Goal: Task Accomplishment & Management: Manage account settings

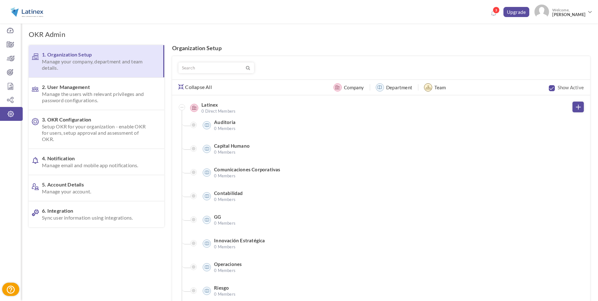
scroll to position [50, 0]
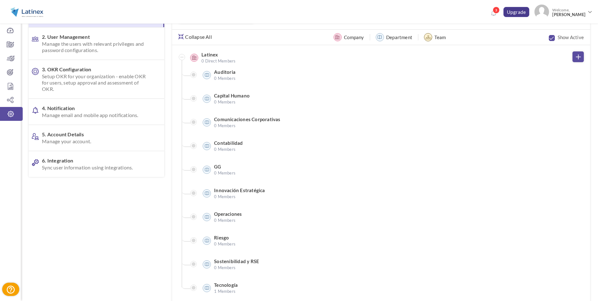
click at [518, 12] on link "Upgrade" at bounding box center [516, 12] width 26 height 10
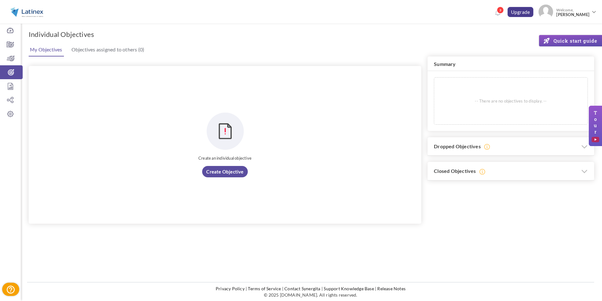
click at [515, 13] on link "Upgrade" at bounding box center [521, 12] width 26 height 10
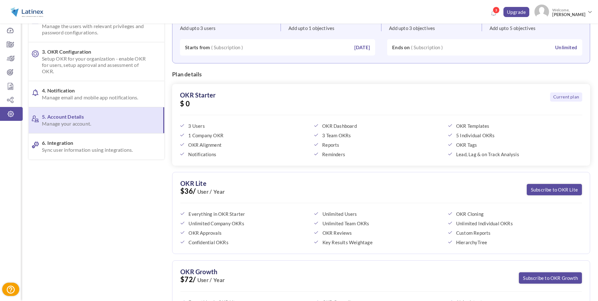
scroll to position [143, 0]
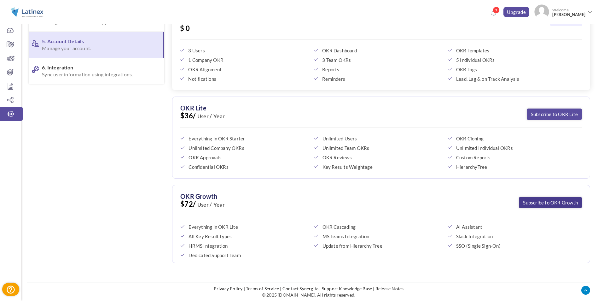
click at [542, 205] on link "Subscribe to OKR Growth" at bounding box center [550, 202] width 63 height 11
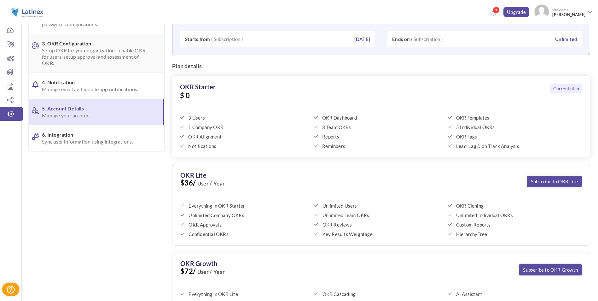
scroll to position [0, 0]
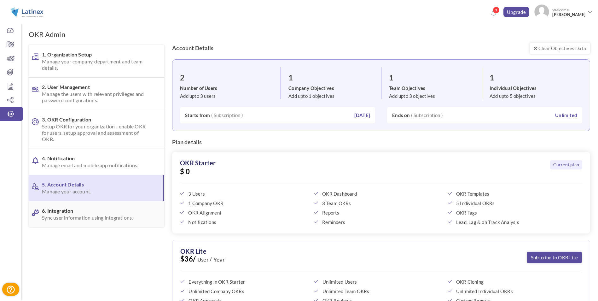
click at [68, 204] on link "6. Integration Sync user information using integrations." at bounding box center [96, 214] width 135 height 26
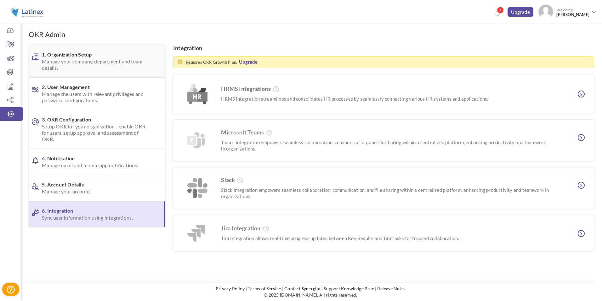
click at [74, 68] on span "Manage your company, department and team details." at bounding box center [96, 64] width 108 height 13
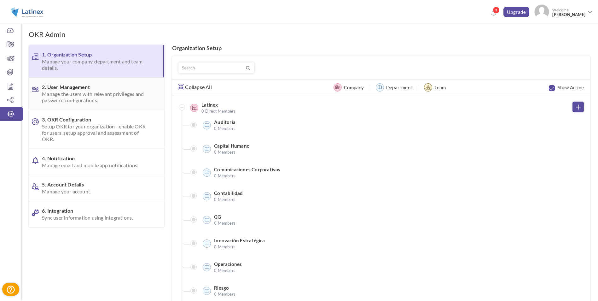
click at [87, 97] on span "Manage the users with relevant privileges and password configurations." at bounding box center [95, 97] width 107 height 13
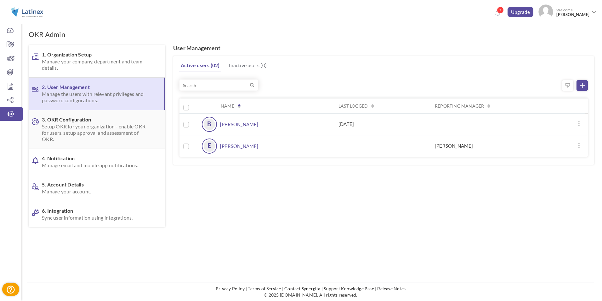
click at [91, 120] on span "3. OKR Configuration Setup OKR for your organization - enable OKR for users, se…" at bounding box center [96, 129] width 108 height 26
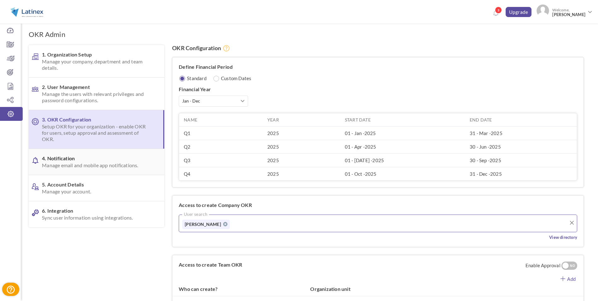
click at [98, 161] on span "4. Notification Manage email and mobile app notifications." at bounding box center [95, 161] width 107 height 13
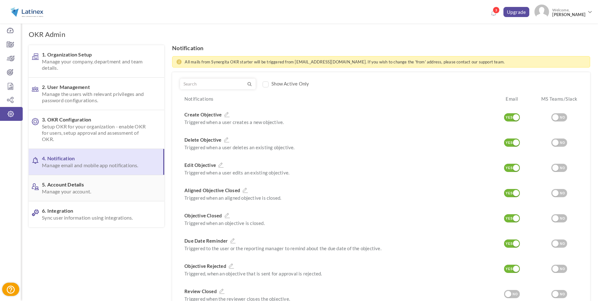
click at [89, 188] on span "Manage your account." at bounding box center [95, 191] width 107 height 6
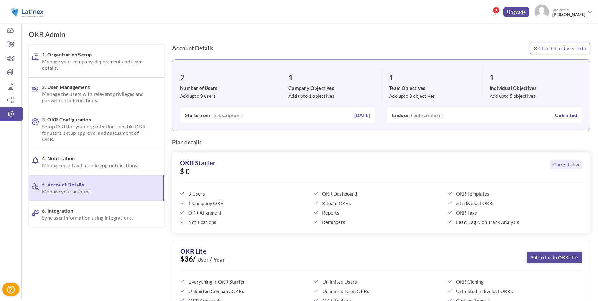
click at [568, 48] on link "Clear Objectives Data" at bounding box center [559, 48] width 60 height 11
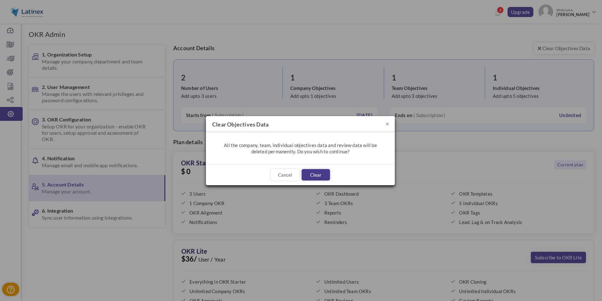
click at [310, 176] on button "Clear" at bounding box center [316, 174] width 28 height 11
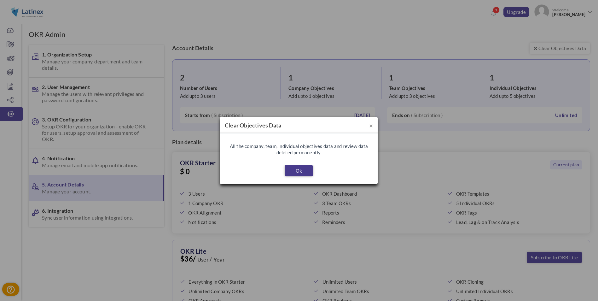
click at [300, 170] on button "Ok" at bounding box center [299, 170] width 28 height 11
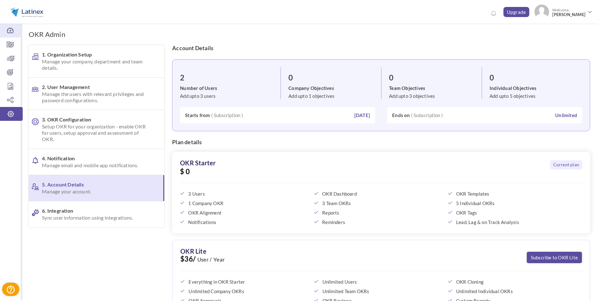
click at [4, 28] on icon at bounding box center [10, 30] width 21 height 6
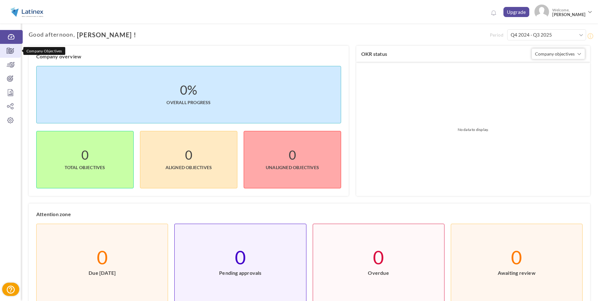
click at [14, 50] on icon at bounding box center [10, 51] width 21 height 6
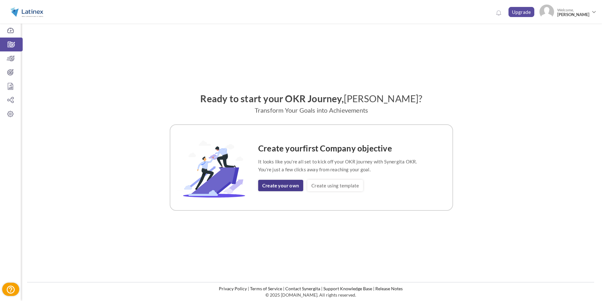
click at [277, 186] on link "Create your own" at bounding box center [280, 185] width 45 height 11
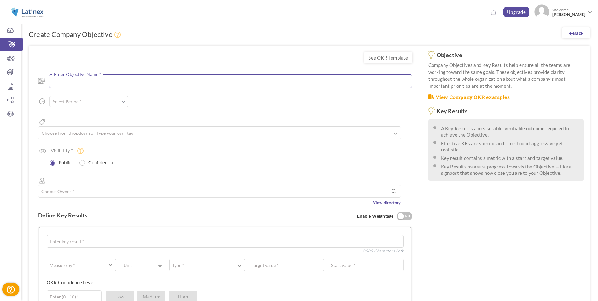
click at [128, 82] on textarea at bounding box center [230, 81] width 363 height 14
type textarea "<"
type textarea "REMP-SIC"
click at [124, 101] on span at bounding box center [123, 103] width 4 height 6
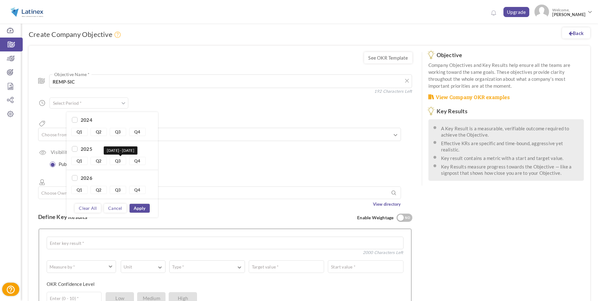
click at [122, 162] on link "Q3" at bounding box center [118, 161] width 16 height 8
click at [136, 161] on link "Q4" at bounding box center [137, 161] width 16 height 8
type input "Q3 2025 - Q4 2025"
click at [137, 209] on link "Apply" at bounding box center [140, 208] width 20 height 9
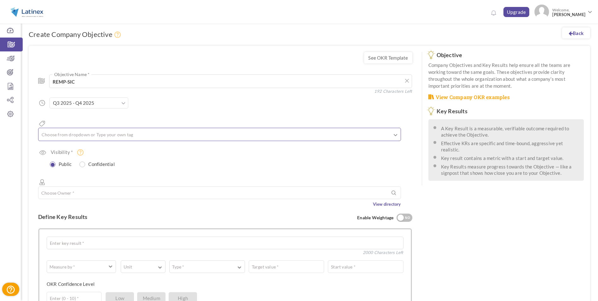
click at [94, 130] on input "text" at bounding box center [72, 134] width 63 height 8
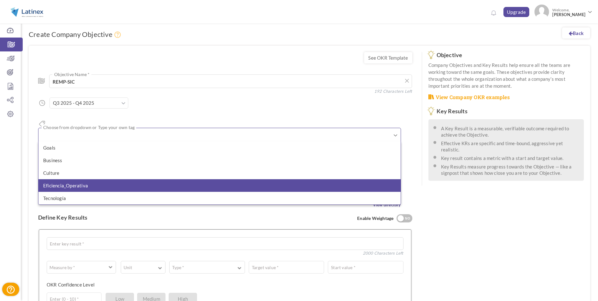
click at [84, 179] on li "Eficiencia_Operativa" at bounding box center [219, 185] width 362 height 13
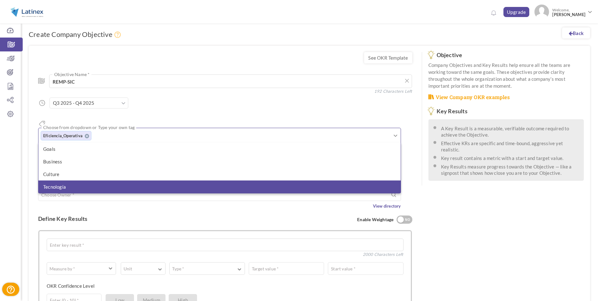
click at [67, 180] on li "Tecnología" at bounding box center [219, 186] width 362 height 13
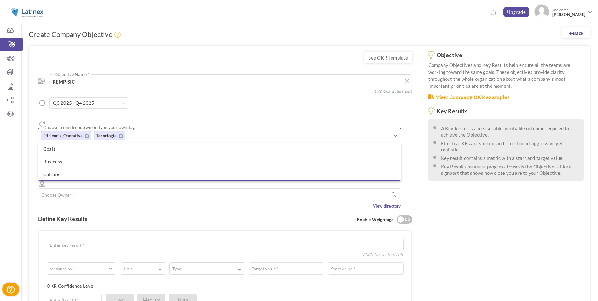
click at [58, 209] on div "Define Key Results Enable Weightage YES NO" at bounding box center [225, 218] width 374 height 19
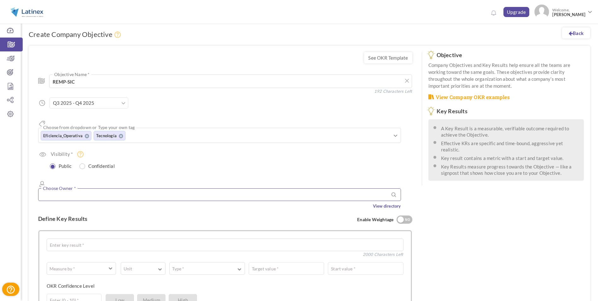
click at [88, 188] on input "text" at bounding box center [219, 194] width 363 height 13
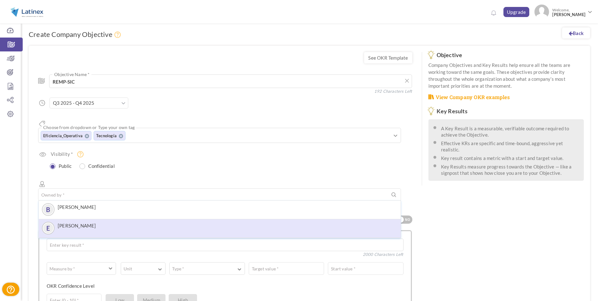
click at [86, 222] on label "[PERSON_NAME]" at bounding box center [77, 225] width 38 height 6
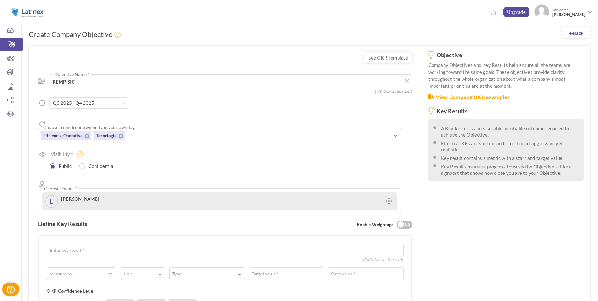
click at [43, 214] on div "Define Key Results Enable Weightage YES NO" at bounding box center [225, 223] width 374 height 19
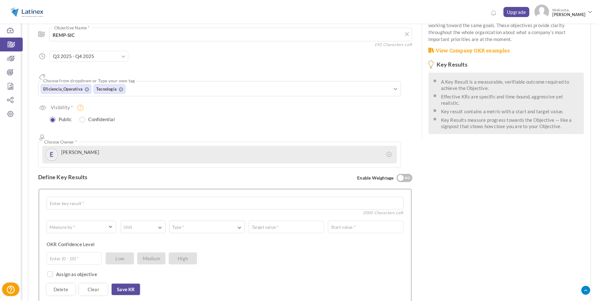
scroll to position [95, 0]
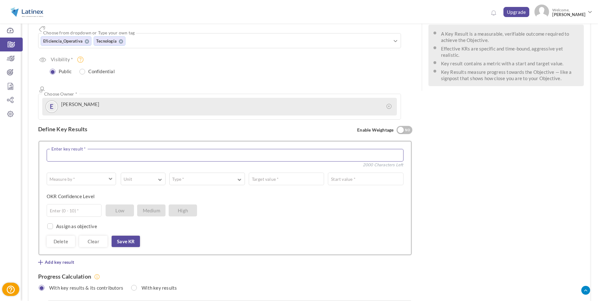
click at [84, 149] on textarea at bounding box center [225, 155] width 357 height 13
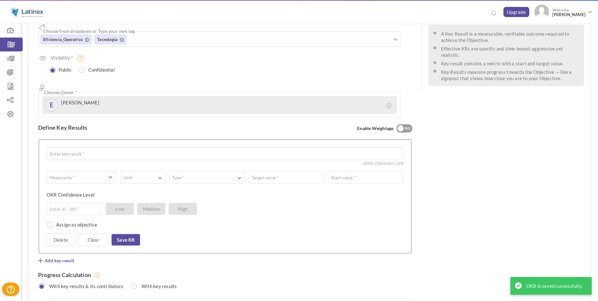
scroll to position [0, 0]
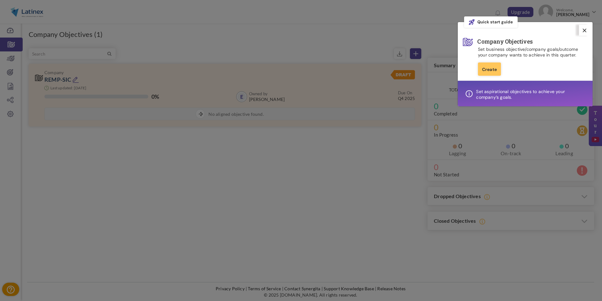
click at [588, 30] on link at bounding box center [584, 30] width 11 height 11
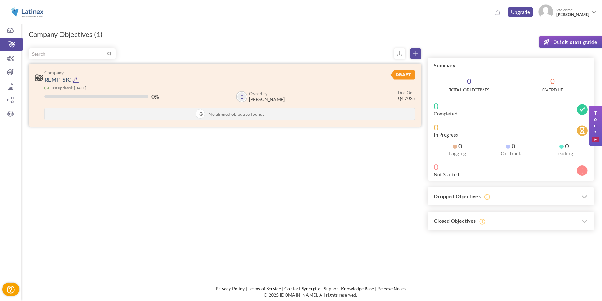
click at [74, 78] on icon at bounding box center [75, 79] width 7 height 7
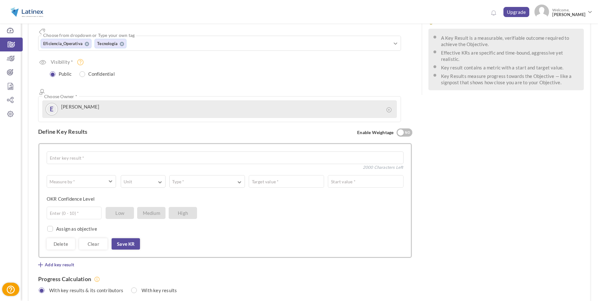
scroll to position [95, 0]
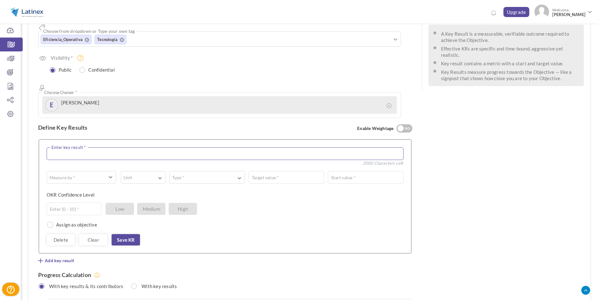
click at [76, 147] on textarea at bounding box center [225, 153] width 357 height 13
type textarea "Completar Ciclos UAT"
click at [100, 174] on span "button" at bounding box center [77, 177] width 54 height 6
click at [72, 209] on link "☑ Boolean" at bounding box center [81, 213] width 62 height 9
type input "Completed / Not Completed"
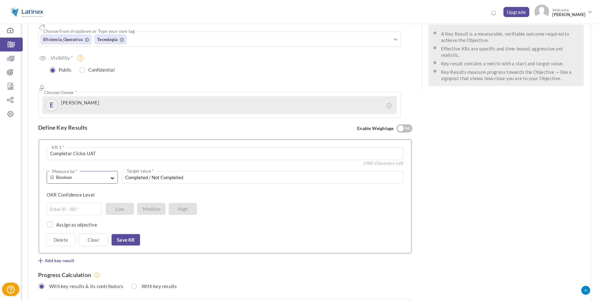
click at [113, 171] on button "☑ Boolean Measure by *" at bounding box center [82, 177] width 71 height 13
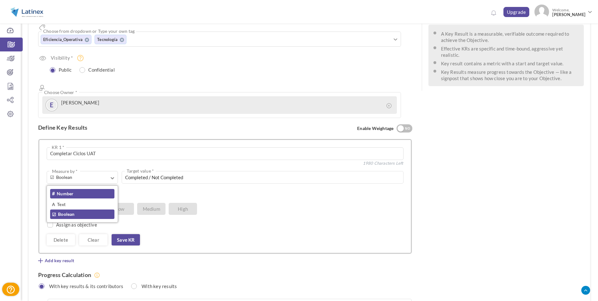
click at [82, 189] on link "# Number" at bounding box center [82, 193] width 64 height 9
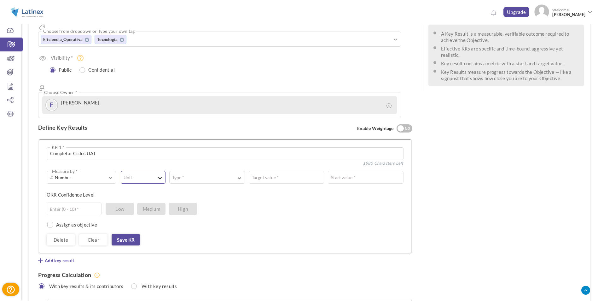
click at [149, 178] on span "button" at bounding box center [138, 178] width 29 height 1
click at [140, 189] on link "#" at bounding box center [143, 193] width 38 height 9
click at [192, 171] on button "Type *" at bounding box center [206, 177] width 75 height 13
click at [192, 189] on link "Equal to" at bounding box center [207, 193] width 68 height 9
click at [257, 174] on span "Equal to" at bounding box center [219, 177] width 93 height 6
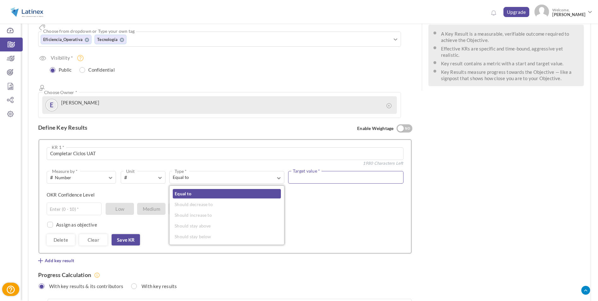
click at [317, 171] on input "text" at bounding box center [345, 177] width 115 height 13
type input "100"
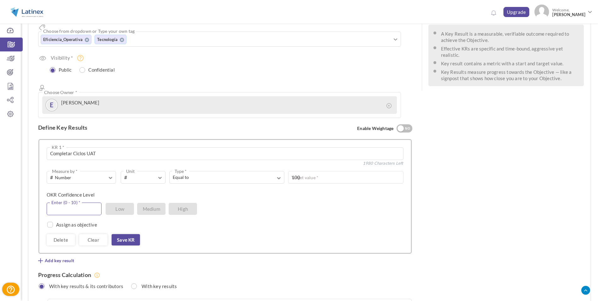
click at [83, 202] on input "text" at bounding box center [74, 208] width 55 height 13
click at [211, 202] on div "Enter (0 - 10) * Low Medium High" at bounding box center [223, 208] width 352 height 13
click at [176, 203] on span "High" at bounding box center [183, 209] width 28 height 12
click at [93, 202] on input "text" at bounding box center [74, 208] width 55 height 13
type input "10"
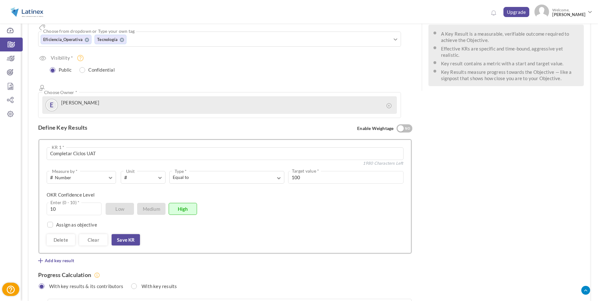
click at [53, 215] on div "Assign as objective Team Individual Choose Owner * View directory" at bounding box center [225, 221] width 357 height 13
click at [50, 222] on input "checkbox" at bounding box center [49, 225] width 6 height 6
checkbox input "true"
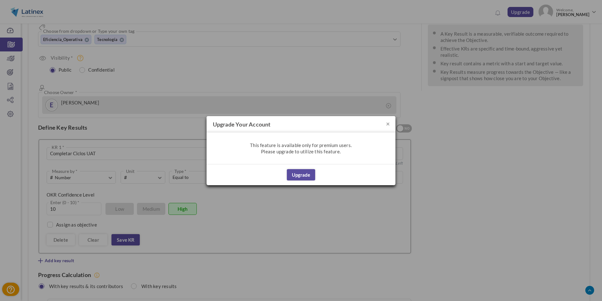
click at [385, 122] on h4 "Upgrade your account" at bounding box center [301, 124] width 189 height 16
click at [387, 124] on button "×" at bounding box center [388, 123] width 4 height 7
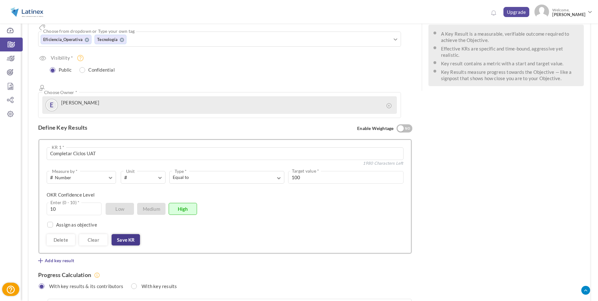
click at [127, 234] on link "Save KR" at bounding box center [126, 239] width 28 height 11
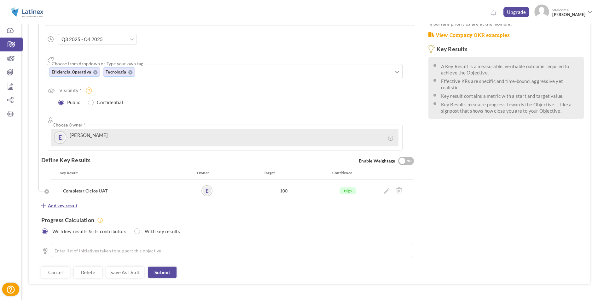
click at [66, 202] on span "Add key result" at bounding box center [62, 205] width 29 height 6
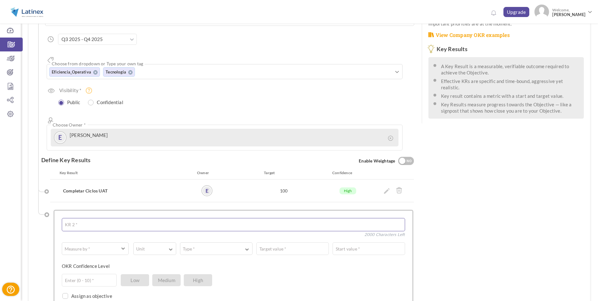
click at [84, 218] on textarea at bounding box center [233, 224] width 343 height 13
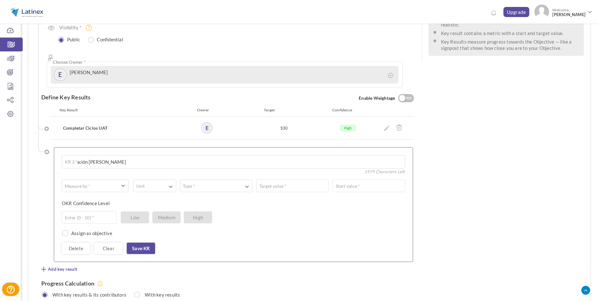
scroll to position [125, 0]
type textarea "Simulación de Mercado"
click at [124, 182] on span "button" at bounding box center [123, 184] width 4 height 5
click at [84, 197] on link "# Number" at bounding box center [95, 201] width 60 height 9
click at [175, 179] on button "Unit" at bounding box center [154, 185] width 43 height 13
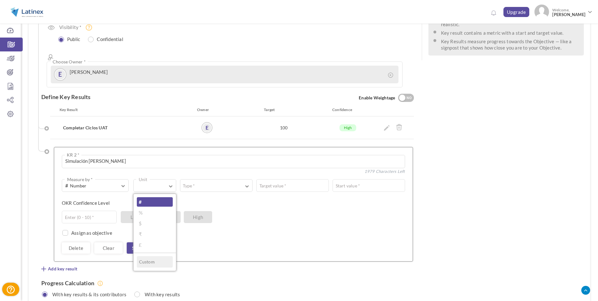
click at [155, 197] on link "#" at bounding box center [155, 201] width 36 height 9
click at [203, 179] on button "Type *" at bounding box center [216, 185] width 72 height 13
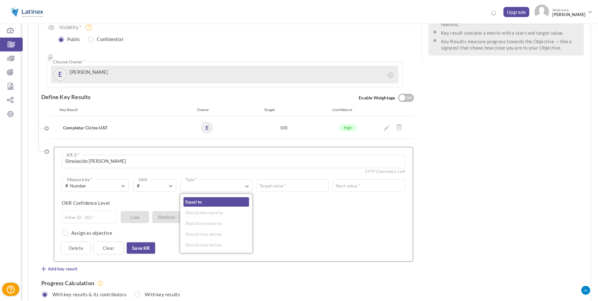
click at [199, 197] on link "Equal to" at bounding box center [216, 201] width 66 height 9
click at [275, 179] on button "Equal to Type *" at bounding box center [235, 185] width 111 height 13
click at [314, 179] on input "text" at bounding box center [349, 185] width 111 height 13
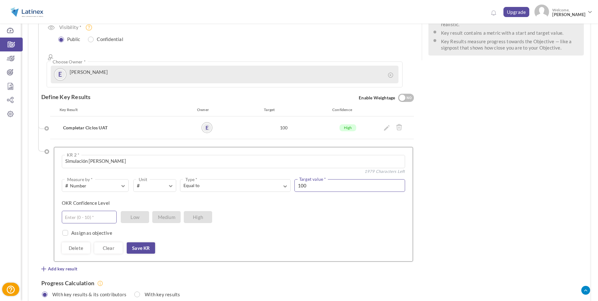
type input "100"
click at [107, 210] on input "text" at bounding box center [89, 216] width 55 height 13
type input "10"
click at [134, 242] on link "Save KR" at bounding box center [141, 247] width 28 height 11
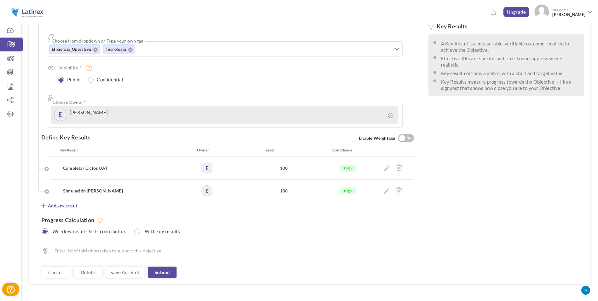
click at [73, 202] on span "Add key result" at bounding box center [62, 205] width 29 height 6
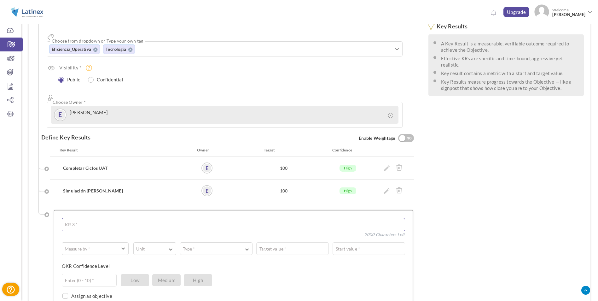
click at [78, 218] on textarea at bounding box center [233, 224] width 343 height 13
type textarea "Configuraciones Finales del Sistema"
click at [101, 245] on span "button" at bounding box center [90, 248] width 51 height 6
click at [96, 260] on link "# Number" at bounding box center [95, 264] width 60 height 9
click at [151, 250] on span "button" at bounding box center [151, 250] width 28 height 1
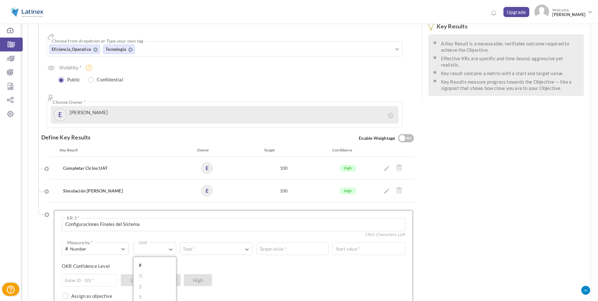
click at [155, 260] on link "#" at bounding box center [155, 264] width 36 height 9
click at [195, 245] on label "Type *" at bounding box center [188, 248] width 17 height 6
click at [203, 260] on link "Equal to" at bounding box center [216, 264] width 66 height 9
click at [286, 245] on span "button" at bounding box center [285, 248] width 4 height 6
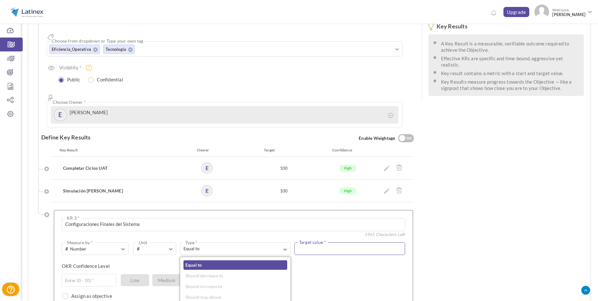
click at [308, 242] on input "text" at bounding box center [349, 248] width 111 height 13
type input "100"
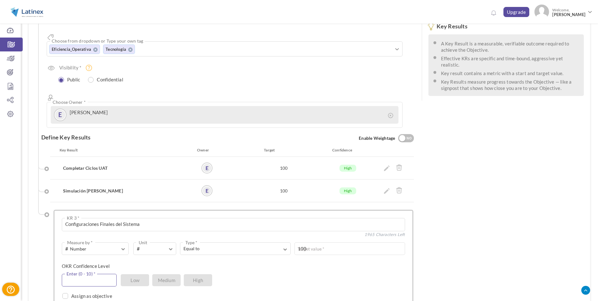
click at [93, 274] on input "text" at bounding box center [89, 280] width 55 height 13
type input "10"
click at [228, 262] on div "OKR Confidence Level 10 Enter (0 - 10) * Low Medium High" at bounding box center [231, 267] width 338 height 11
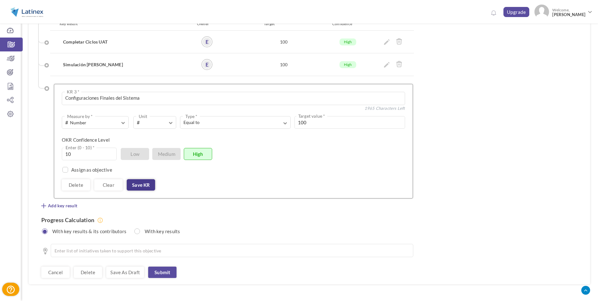
click at [141, 179] on link "Save KR" at bounding box center [141, 184] width 28 height 11
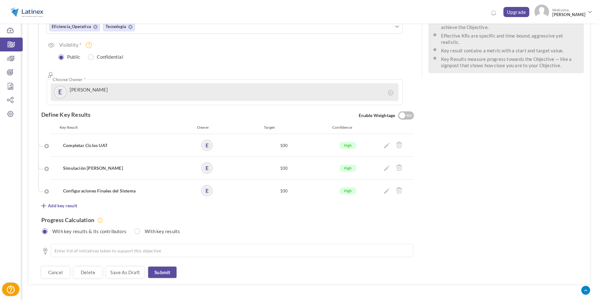
click at [74, 209] on div "Progress Calculation With key results & its contributors With key results" at bounding box center [227, 223] width 372 height 29
click at [72, 202] on span "Add key result" at bounding box center [62, 205] width 29 height 6
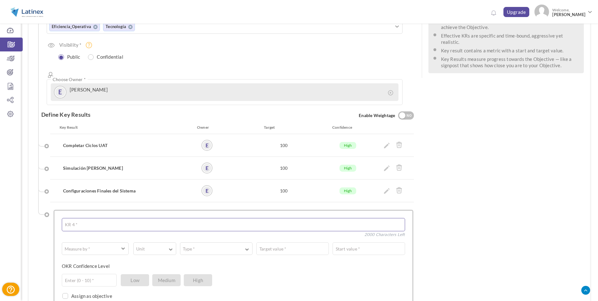
click at [81, 218] on textarea at bounding box center [233, 224] width 343 height 13
type textarea "Migración Final"
click at [87, 242] on button "Measure by *" at bounding box center [95, 248] width 67 height 13
click at [86, 260] on link "# Number" at bounding box center [95, 264] width 60 height 9
click at [163, 218] on div "# Number Measure by * # Number A Text ☑ Boolean Unit # % $ ₹ £ Custom Type * Eq…" at bounding box center [233, 267] width 343 height 99
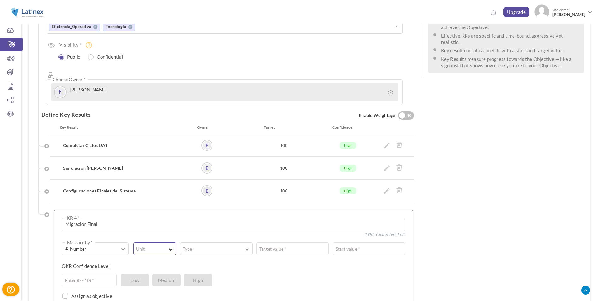
click at [161, 242] on button "Unit" at bounding box center [154, 248] width 43 height 13
click at [143, 260] on link "#" at bounding box center [155, 264] width 36 height 9
click at [216, 242] on button "Type *" at bounding box center [216, 248] width 72 height 13
click at [211, 260] on link "Equal to" at bounding box center [216, 264] width 66 height 9
click at [285, 242] on button "Equal to Type *" at bounding box center [235, 248] width 111 height 13
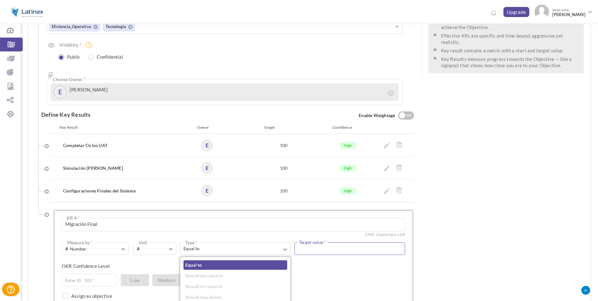
click at [322, 242] on input "text" at bounding box center [349, 248] width 111 height 13
type input "100"
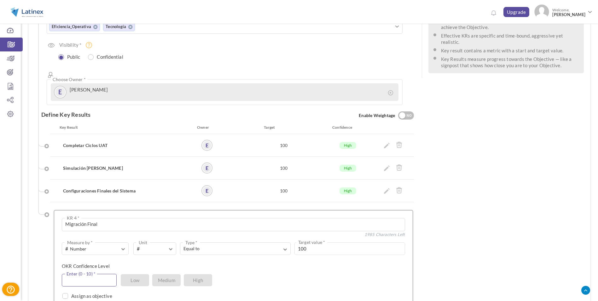
click at [93, 274] on input "text" at bounding box center [89, 280] width 55 height 13
type input "10"
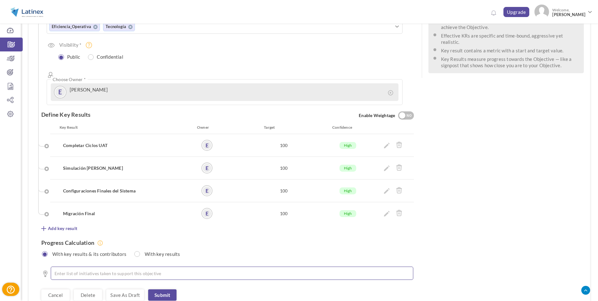
click at [107, 266] on ul at bounding box center [232, 272] width 362 height 13
click at [70, 225] on span "Add key result" at bounding box center [62, 228] width 29 height 6
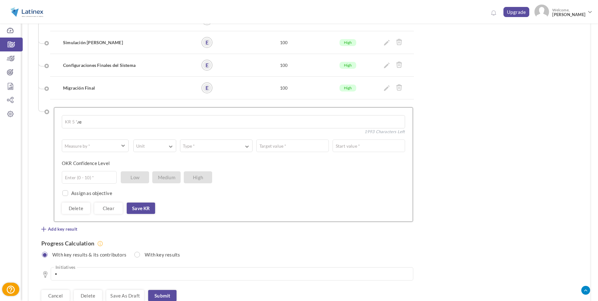
type textarea "Go-Live"
click at [121, 139] on div "Measure by * # Number A Text ☑ Boolean Unit # % $ ₹ £ Custom Type * Equal to Sh…" at bounding box center [233, 176] width 343 height 74
click at [118, 139] on button "Measure by *" at bounding box center [95, 145] width 67 height 13
click at [102, 157] on link "# Number" at bounding box center [95, 161] width 60 height 9
click at [157, 139] on button "Unit" at bounding box center [154, 145] width 43 height 13
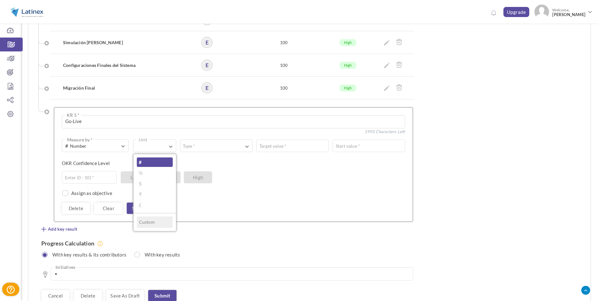
click at [157, 157] on link "#" at bounding box center [155, 161] width 36 height 9
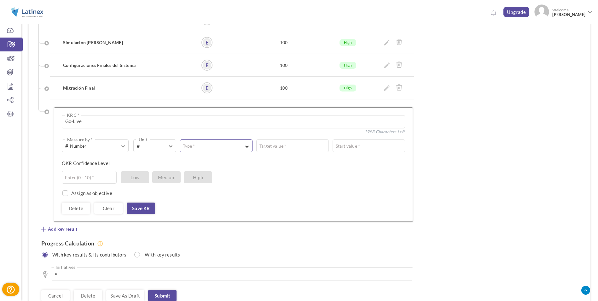
click at [187, 143] on label "Type *" at bounding box center [188, 146] width 17 height 6
click at [192, 157] on link "Equal to" at bounding box center [216, 161] width 66 height 9
click at [287, 139] on button "Equal to Type *" at bounding box center [235, 145] width 111 height 13
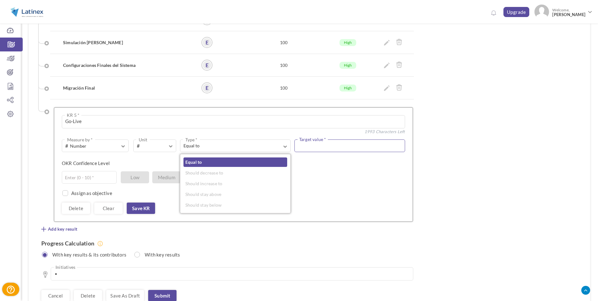
click at [312, 139] on input "text" at bounding box center [349, 145] width 111 height 13
type input "100"
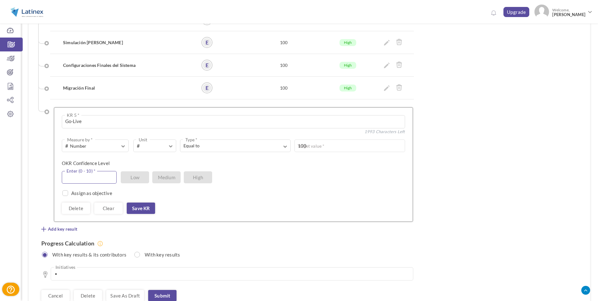
click at [89, 171] on input "text" at bounding box center [89, 177] width 55 height 13
type input "10"
click at [251, 177] on div "# Number Measure by * # Number A Text ☑ Boolean # Unit # % $ ₹ £ Custom Equal t…" at bounding box center [233, 176] width 343 height 74
click at [95, 190] on label "Assign as objective" at bounding box center [91, 193] width 41 height 6
click at [63, 191] on input "checkbox" at bounding box center [64, 194] width 6 height 6
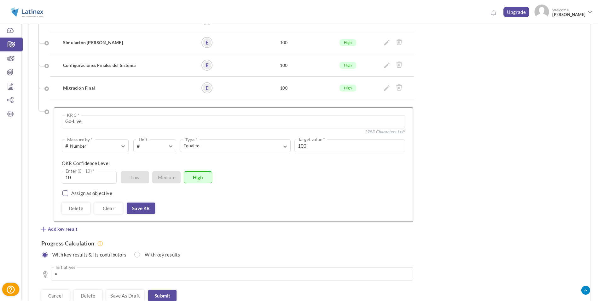
checkbox input "true"
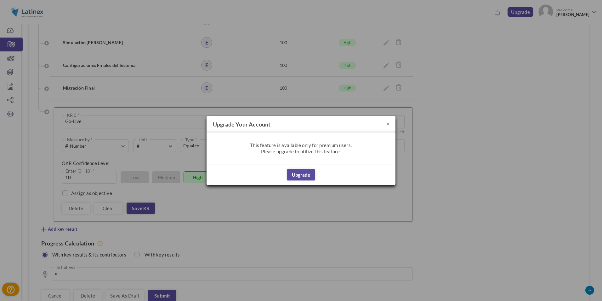
click at [395, 123] on h4 "Upgrade your account" at bounding box center [301, 124] width 189 height 16
click at [389, 122] on button "×" at bounding box center [388, 123] width 4 height 7
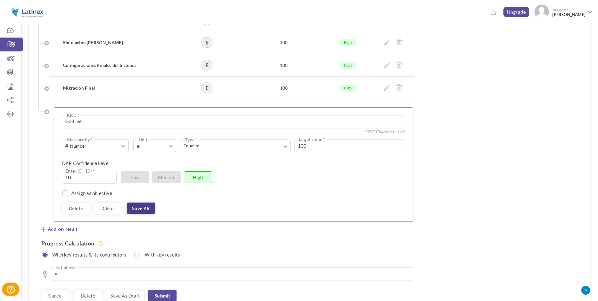
click at [139, 202] on link "Save KR" at bounding box center [141, 207] width 28 height 11
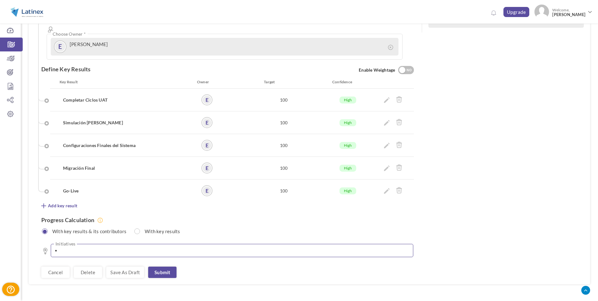
click at [90, 247] on li at bounding box center [233, 250] width 346 height 6
click at [91, 247] on li at bounding box center [233, 250] width 346 height 6
click at [153, 266] on link "Submit" at bounding box center [162, 271] width 28 height 11
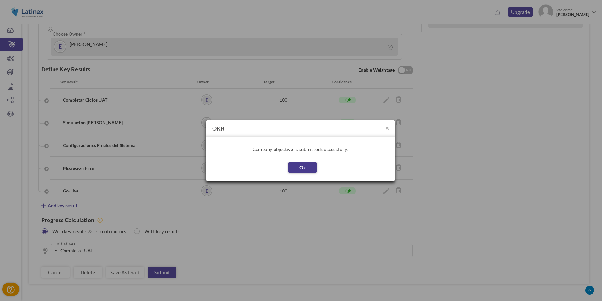
click at [307, 167] on button "Ok" at bounding box center [303, 167] width 28 height 11
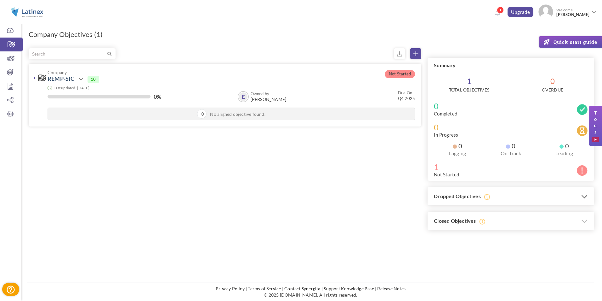
click at [584, 197] on icon at bounding box center [585, 196] width 7 height 10
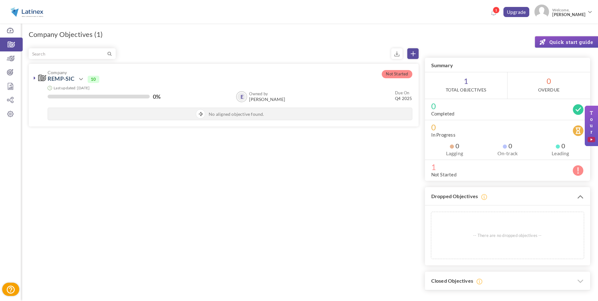
click at [584, 196] on h3 "Dropped Objectives" at bounding box center [507, 196] width 165 height 19
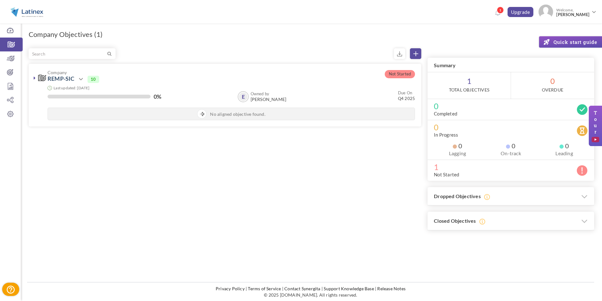
drag, startPoint x: 271, startPoint y: 224, endPoint x: 269, endPoint y: 231, distance: 7.0
click at [270, 225] on div "Filter Not Started Company [PERSON_NAME]-SIC Action View Edit Drop E" at bounding box center [312, 139] width 566 height 182
click at [14, 60] on icon at bounding box center [10, 58] width 21 height 6
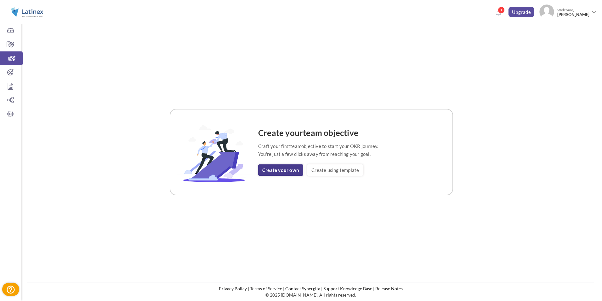
click at [281, 173] on link "Create your own" at bounding box center [280, 169] width 45 height 11
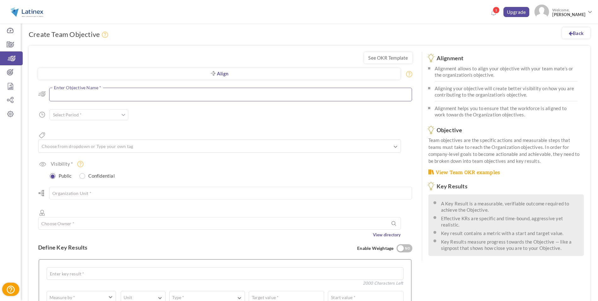
click at [103, 92] on textarea at bounding box center [230, 95] width 363 height 14
type textarea "Completar los ciclos del UAT"
click at [76, 118] on input "text" at bounding box center [88, 116] width 79 height 11
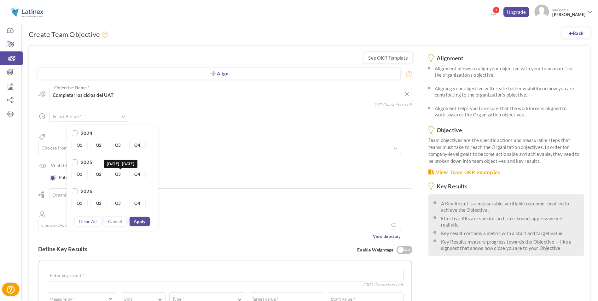
click at [121, 175] on link "Q3" at bounding box center [118, 174] width 16 height 8
click at [136, 175] on link "Q4" at bounding box center [137, 174] width 16 height 8
type input "Q3 2025 - Q4 2025"
click at [139, 218] on link "Apply" at bounding box center [140, 221] width 20 height 9
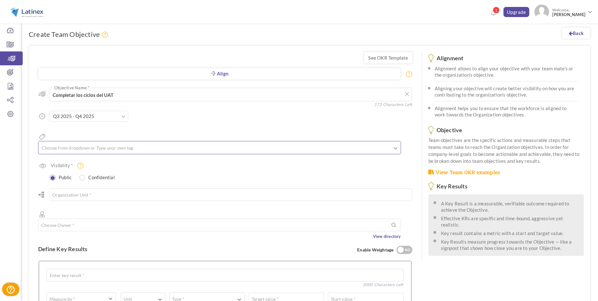
click at [78, 143] on input "text" at bounding box center [72, 147] width 63 height 8
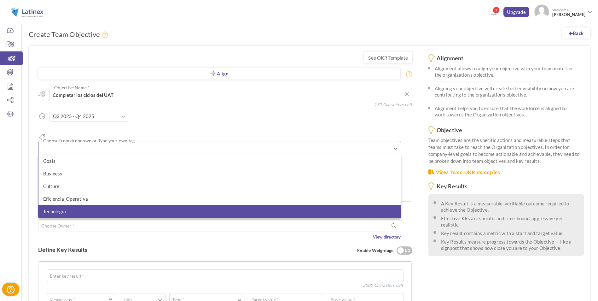
click at [78, 205] on li "Tecnología" at bounding box center [219, 211] width 362 height 13
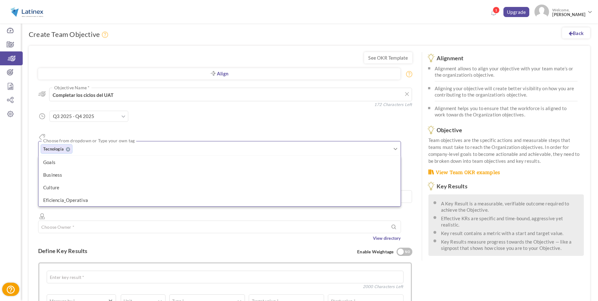
click at [84, 220] on div "Choose Owner * View directory" at bounding box center [219, 230] width 363 height 21
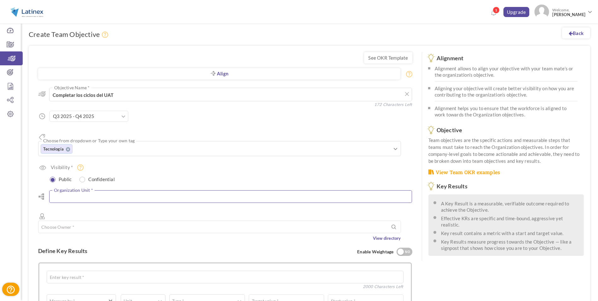
click at [72, 190] on input "text" at bounding box center [230, 196] width 363 height 13
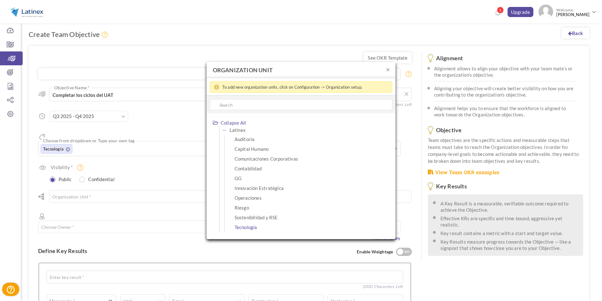
click at [247, 227] on span "Tecnología" at bounding box center [246, 227] width 23 height 8
type input "Tecnología"
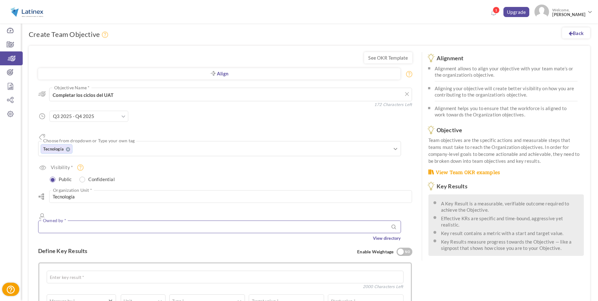
click at [111, 220] on input "text" at bounding box center [219, 226] width 363 height 13
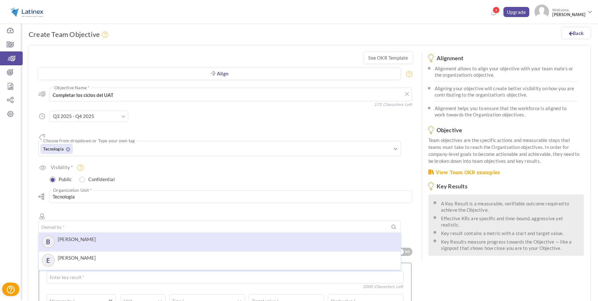
click at [89, 236] on span "[PERSON_NAME]" at bounding box center [77, 241] width 38 height 11
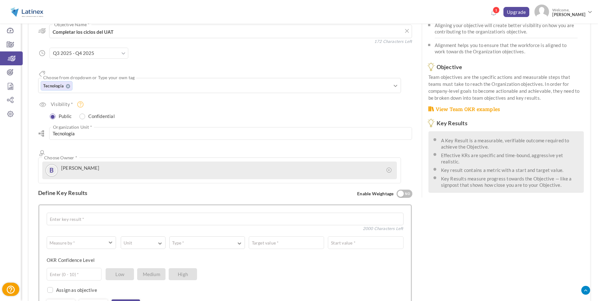
scroll to position [158, 0]
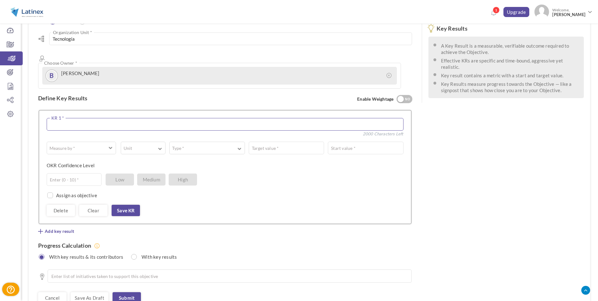
click at [81, 118] on textarea at bounding box center [225, 124] width 357 height 13
type textarea "Completar el Ciclo de Pruebas de R1"
click at [107, 141] on button "Measure by *" at bounding box center [81, 147] width 69 height 13
click at [81, 159] on link "# Number" at bounding box center [81, 163] width 62 height 9
click at [137, 141] on button "Unit" at bounding box center [143, 147] width 45 height 13
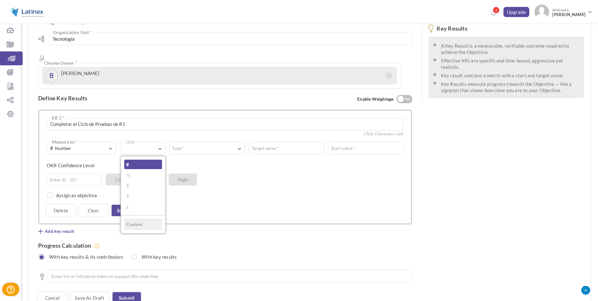
click at [137, 159] on link "#" at bounding box center [143, 163] width 38 height 9
click at [200, 141] on button "Type *" at bounding box center [206, 147] width 75 height 13
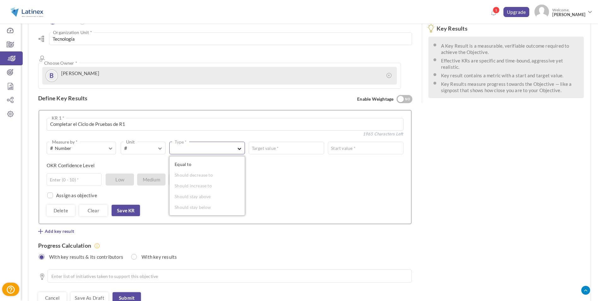
drag, startPoint x: 198, startPoint y: 141, endPoint x: 282, endPoint y: 123, distance: 85.8
click at [198, 159] on link "Equal to" at bounding box center [207, 163] width 68 height 9
click at [286, 141] on div "Target value *" at bounding box center [343, 147] width 119 height 13
click at [304, 141] on input "text" at bounding box center [345, 147] width 115 height 13
type input "100"
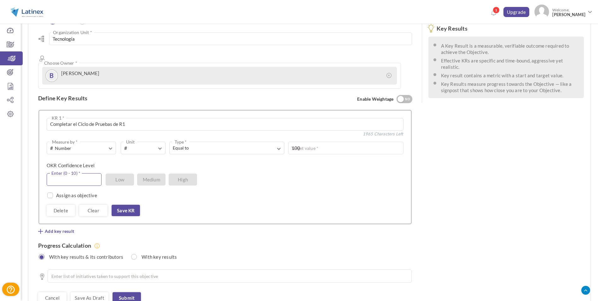
click at [72, 173] on input "text" at bounding box center [74, 179] width 55 height 13
type input "10"
click at [206, 205] on div "Delete Clear Save KR" at bounding box center [225, 210] width 357 height 11
click at [133, 205] on link "Save KR" at bounding box center [126, 210] width 28 height 11
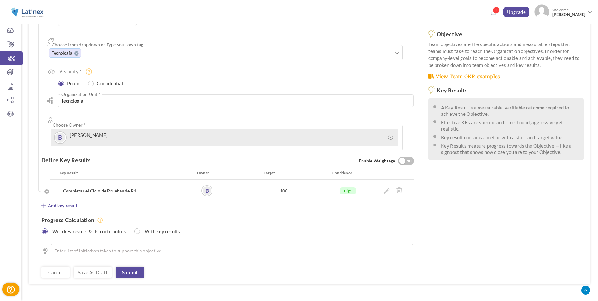
click at [68, 202] on span "Add key result" at bounding box center [62, 205] width 29 height 6
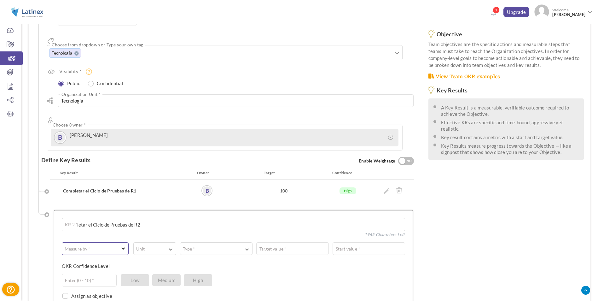
type textarea "Completar el Ciclo de Pruebas de R2"
click at [94, 245] on span "button" at bounding box center [90, 248] width 51 height 6
click at [91, 260] on link "# Number" at bounding box center [95, 264] width 60 height 9
click at [144, 245] on label "Unit" at bounding box center [141, 248] width 14 height 6
drag, startPoint x: 143, startPoint y: 243, endPoint x: 152, endPoint y: 241, distance: 8.7
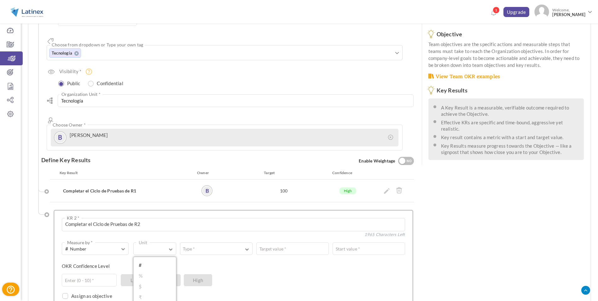
click at [145, 260] on link "#" at bounding box center [155, 264] width 36 height 9
click at [193, 245] on label "Type *" at bounding box center [188, 248] width 17 height 6
click at [195, 260] on link "Equal to" at bounding box center [216, 264] width 66 height 9
click at [268, 245] on span "Equal to" at bounding box center [227, 248] width 89 height 6
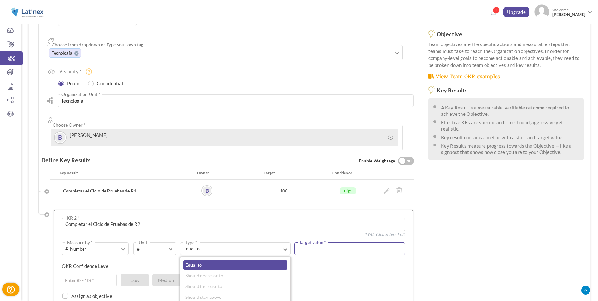
click at [307, 242] on input "text" at bounding box center [349, 248] width 111 height 13
type input "100"
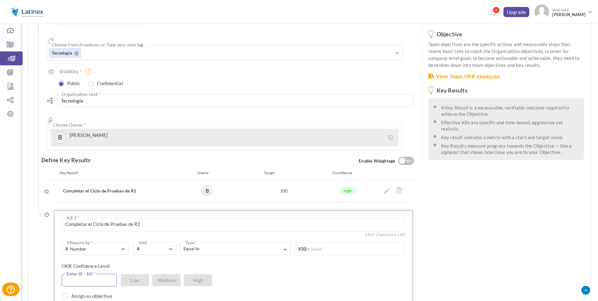
click at [96, 274] on input "text" at bounding box center [89, 280] width 55 height 13
type input "10"
click at [246, 286] on div "Assign as objective Team Individual Choose Owner * View directory" at bounding box center [233, 292] width 343 height 13
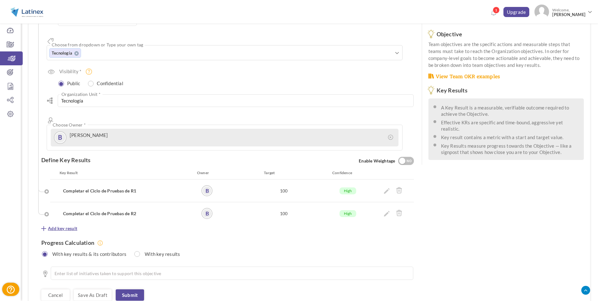
click at [72, 225] on span "Add key result" at bounding box center [62, 228] width 29 height 6
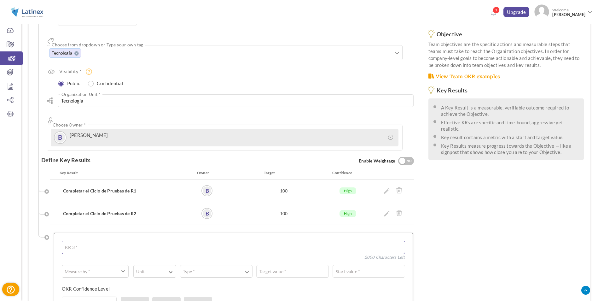
click at [107, 240] on textarea at bounding box center [233, 246] width 343 height 13
type textarea "V"
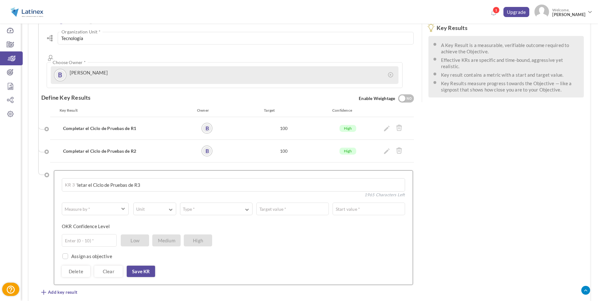
scroll to position [159, 0]
type textarea "Completar el Ciclo de Pruebas de R3"
click at [117, 202] on button "Measure by *" at bounding box center [95, 208] width 67 height 13
click at [101, 220] on link "# Number" at bounding box center [95, 224] width 60 height 9
click at [172, 206] on span "button" at bounding box center [171, 208] width 4 height 5
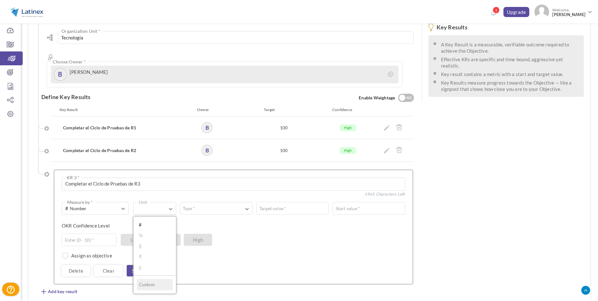
drag, startPoint x: 156, startPoint y: 205, endPoint x: 162, endPoint y: 203, distance: 5.9
click at [156, 220] on link "#" at bounding box center [155, 224] width 36 height 9
click at [205, 202] on button "Type *" at bounding box center [216, 208] width 72 height 13
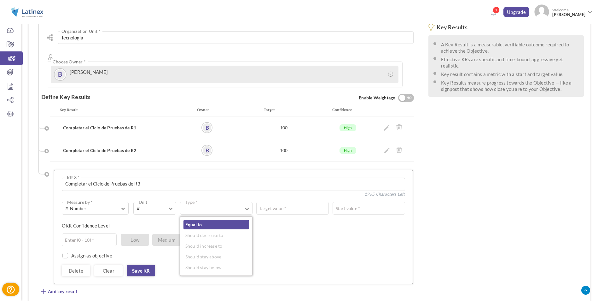
click at [201, 220] on link "Equal to" at bounding box center [216, 224] width 66 height 9
click at [280, 202] on button "Equal to Type *" at bounding box center [235, 208] width 111 height 13
click at [314, 202] on input "text" at bounding box center [349, 208] width 111 height 13
type input "100"
click at [287, 233] on div "Enter (0 - 10) * Low Medium High" at bounding box center [231, 239] width 338 height 13
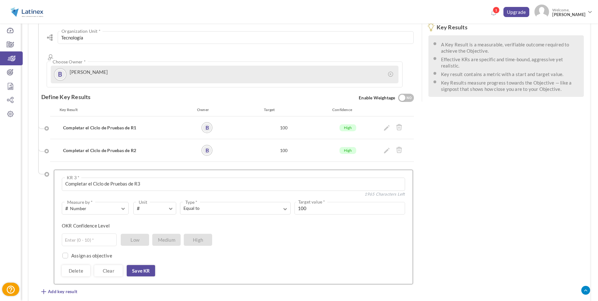
drag, startPoint x: 101, startPoint y: 208, endPoint x: 99, endPoint y: 211, distance: 3.7
click at [99, 222] on div "OKR Confidence Level Enter (0 - 10) * Low Medium High" at bounding box center [231, 227] width 338 height 11
drag, startPoint x: 99, startPoint y: 211, endPoint x: 98, endPoint y: 215, distance: 3.3
click at [98, 233] on input "text" at bounding box center [89, 239] width 55 height 13
type input "10"
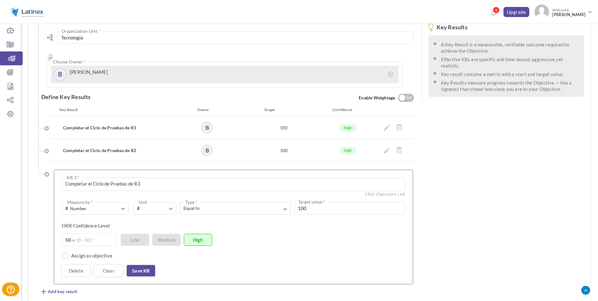
click at [219, 259] on div "Completar el Ciclo de Pruebas de R3 KR 3 * 1965 Characters Left 0 Weightage * #…" at bounding box center [233, 227] width 359 height 114
click at [131, 265] on link "Save KR" at bounding box center [141, 270] width 28 height 11
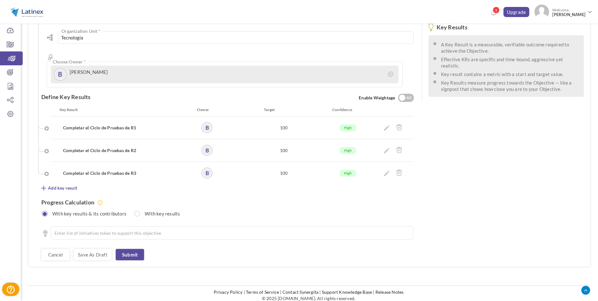
scroll to position [141, 0]
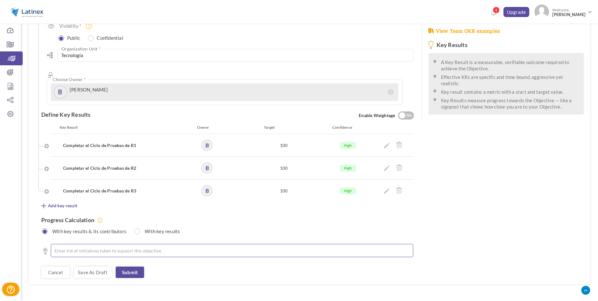
click at [124, 247] on li at bounding box center [233, 250] width 346 height 6
click at [132, 266] on link "Submit" at bounding box center [130, 271] width 28 height 11
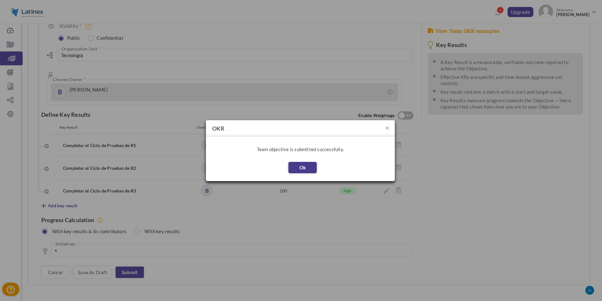
click at [304, 172] on button "Ok" at bounding box center [303, 167] width 28 height 11
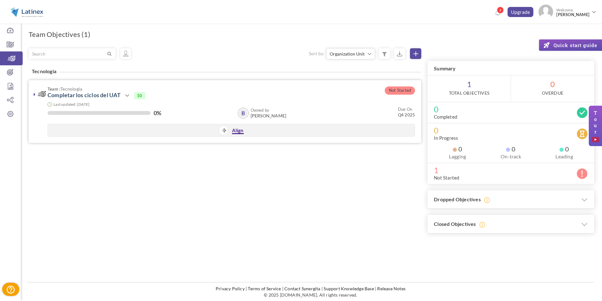
click at [237, 130] on link "Align" at bounding box center [238, 130] width 12 height 7
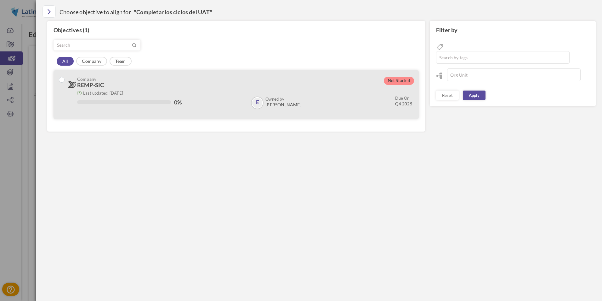
click at [115, 91] on small "Last updated: [DATE]" at bounding box center [103, 92] width 40 height 5
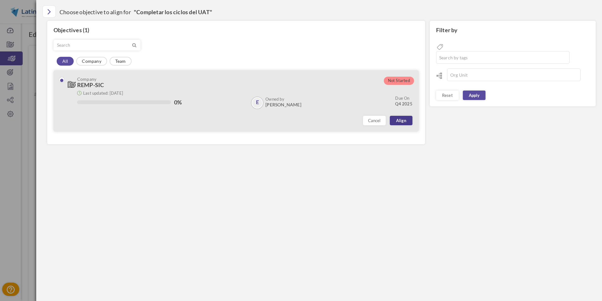
click at [398, 121] on link "Align" at bounding box center [401, 120] width 23 height 9
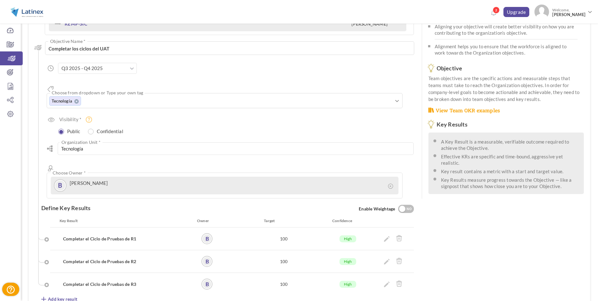
scroll to position [155, 0]
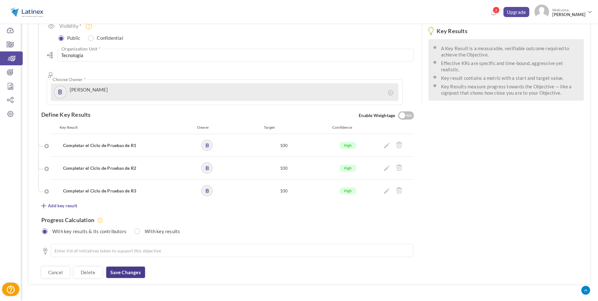
click at [140, 266] on link "Save changes" at bounding box center [125, 271] width 38 height 11
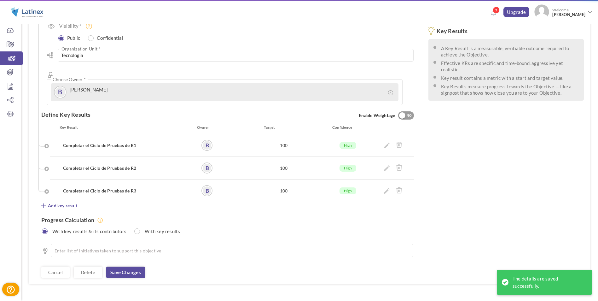
scroll to position [0, 0]
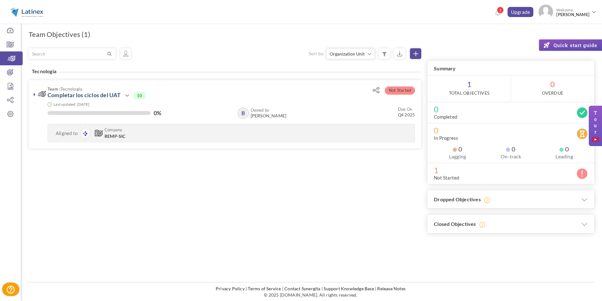
click at [251, 169] on div "Filter Sort by: Organization Unit Owned by Due On % of completion Status Organi…" at bounding box center [312, 140] width 566 height 185
click at [35, 94] on icon at bounding box center [35, 94] width 2 height 5
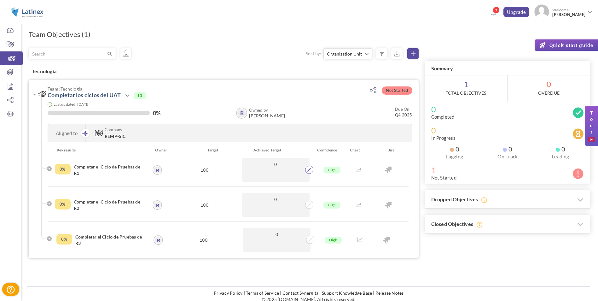
click at [305, 168] on span at bounding box center [309, 169] width 8 height 8
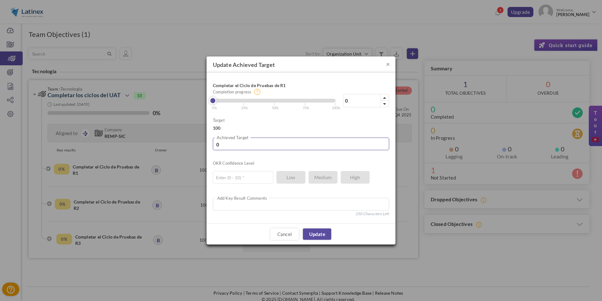
click at [265, 143] on input "0" at bounding box center [301, 143] width 176 height 13
type input "6"
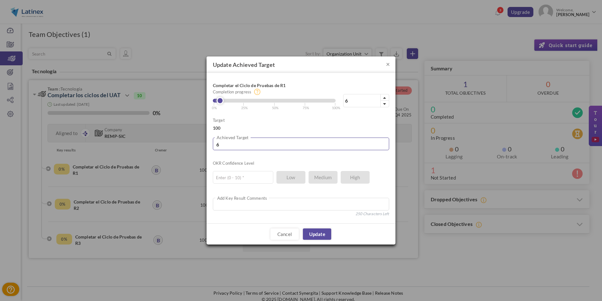
type input "64"
type input "64.97"
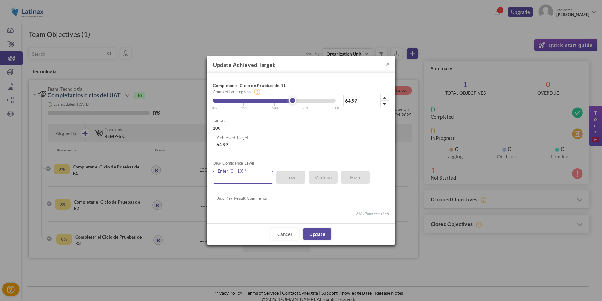
click at [263, 178] on input "text" at bounding box center [243, 177] width 60 height 13
type input "10"
click at [259, 207] on textarea at bounding box center [301, 204] width 176 height 13
type textarea "S"
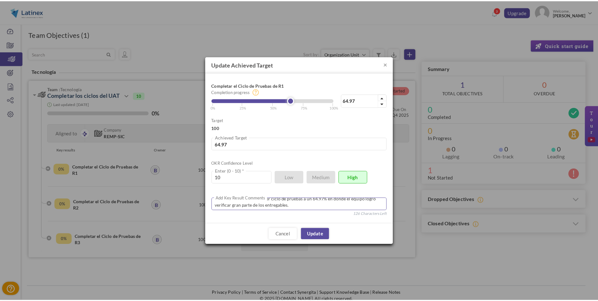
scroll to position [5, 0]
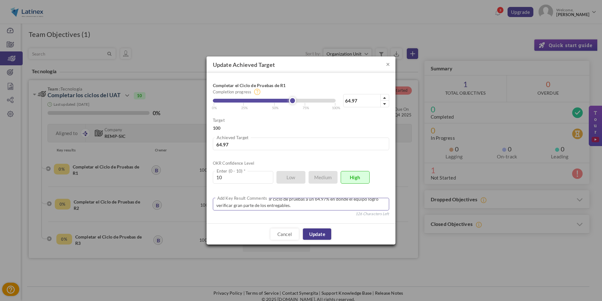
type textarea "Se logro completar el primer ciclo de pruebas a un 64.97% en donde el equipo lo…"
click at [312, 232] on link "Update" at bounding box center [317, 233] width 28 height 11
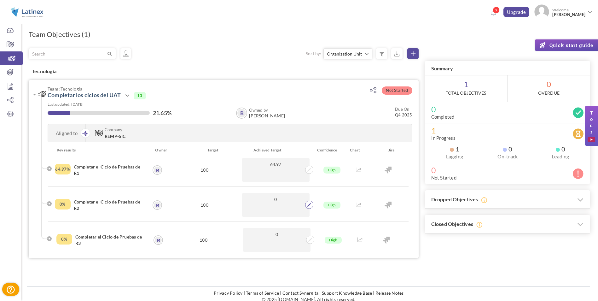
click at [308, 203] on icon at bounding box center [309, 205] width 4 height 4
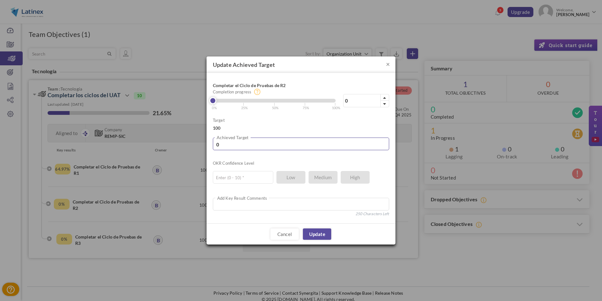
click at [242, 144] on input "0" at bounding box center [301, 143] width 176 height 13
click at [254, 142] on input "0" at bounding box center [301, 143] width 176 height 13
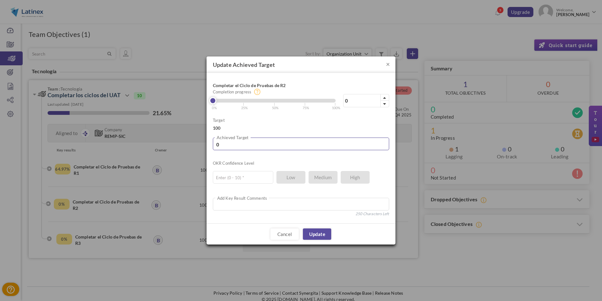
click at [254, 142] on input "0" at bounding box center [301, 143] width 176 height 13
type input "8"
type input "8.04"
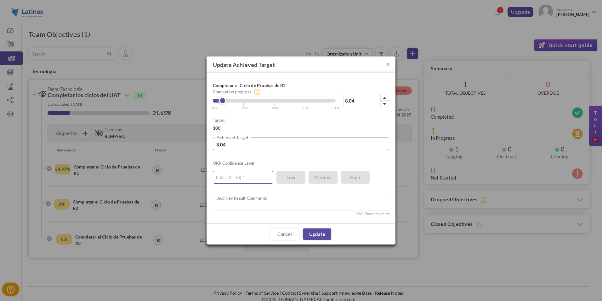
type input "8.04"
click at [251, 179] on input "text" at bounding box center [243, 177] width 60 height 13
type input "10"
click at [317, 236] on link "Update" at bounding box center [317, 233] width 28 height 11
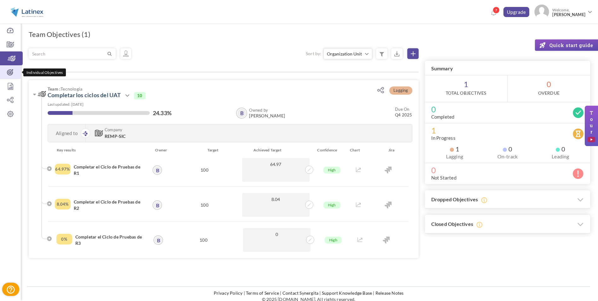
click at [7, 70] on icon at bounding box center [10, 72] width 21 height 6
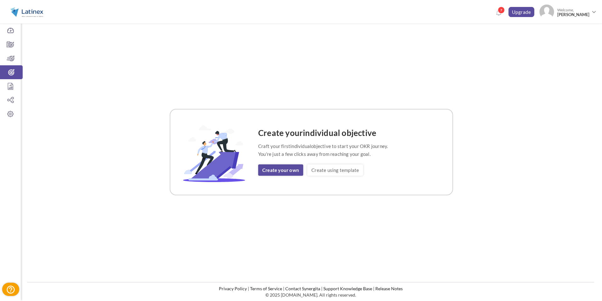
click at [274, 166] on link "Create your own" at bounding box center [280, 169] width 45 height 11
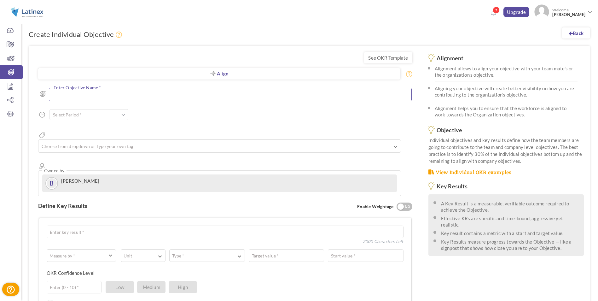
click at [141, 91] on textarea at bounding box center [230, 95] width 363 height 14
type textarea "Asegurar el seguimiento de los UAT con el equipo"
click at [123, 117] on span at bounding box center [123, 116] width 4 height 6
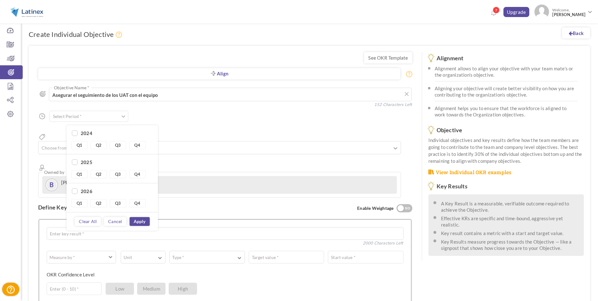
click at [122, 174] on link "Q3" at bounding box center [118, 174] width 16 height 8
click at [142, 174] on link "Q4" at bounding box center [137, 174] width 16 height 8
type input "Q3 2025 - Q4 2025"
click at [143, 225] on link "Apply" at bounding box center [140, 221] width 20 height 9
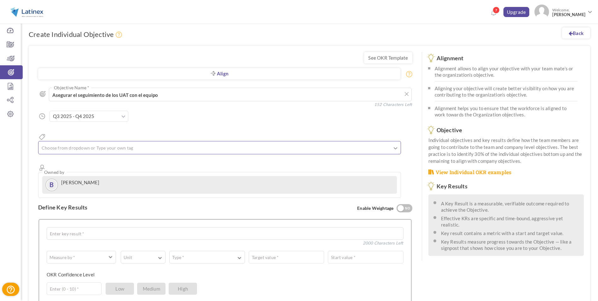
click at [72, 143] on ul at bounding box center [219, 148] width 362 height 10
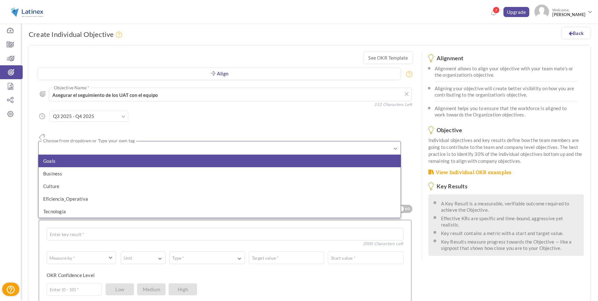
click at [72, 155] on li "Goals" at bounding box center [219, 160] width 362 height 13
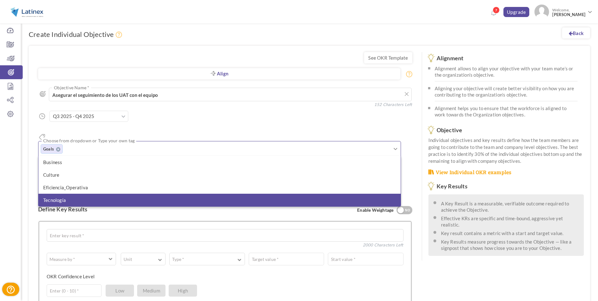
click at [70, 193] on li "Tecnología" at bounding box center [219, 199] width 362 height 13
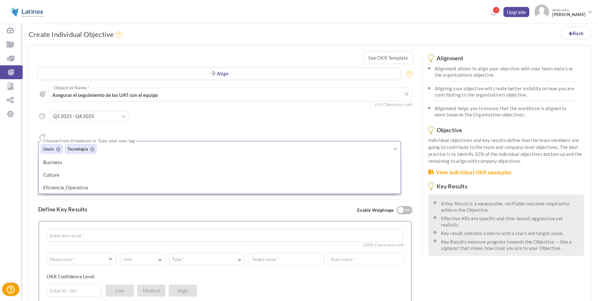
click at [20, 162] on div "Dashboard Company Objectives Team Objectives Individual Objectives Report OKR H…" at bounding box center [10, 150] width 21 height 301
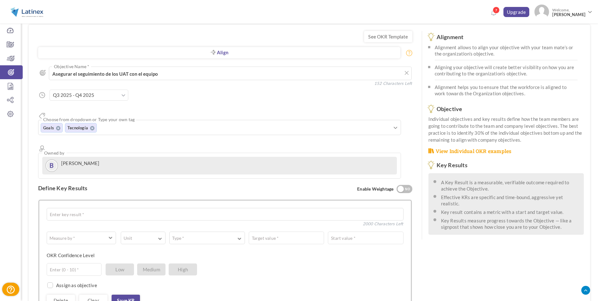
scroll to position [63, 0]
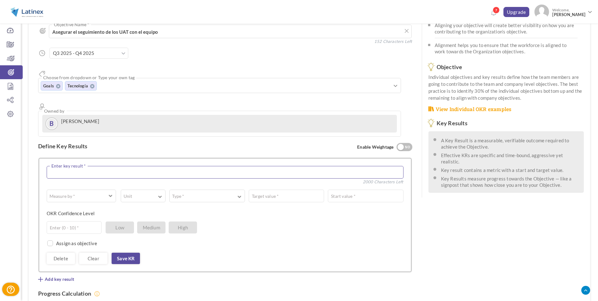
click at [69, 166] on textarea at bounding box center [225, 172] width 357 height 13
type textarea "T"
type textarea "Realizar el seguimiento del avance de los UAT"
click at [74, 193] on label "Measure by *" at bounding box center [62, 196] width 31 height 6
click at [71, 207] on link "# Number" at bounding box center [81, 211] width 62 height 9
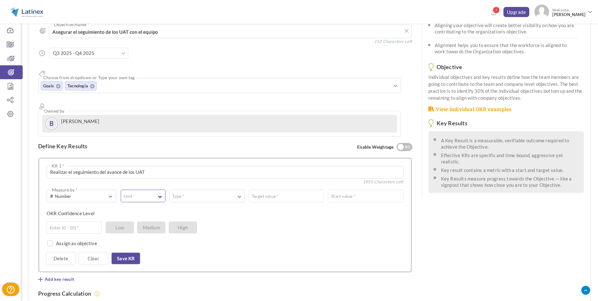
click at [152, 189] on button "Unit" at bounding box center [143, 195] width 45 height 13
click at [137, 207] on link "#" at bounding box center [143, 211] width 38 height 9
click at [209, 189] on button "Type *" at bounding box center [206, 195] width 75 height 13
click at [200, 207] on link "Equal to" at bounding box center [207, 211] width 68 height 9
click at [285, 189] on div "Target value *" at bounding box center [343, 195] width 119 height 13
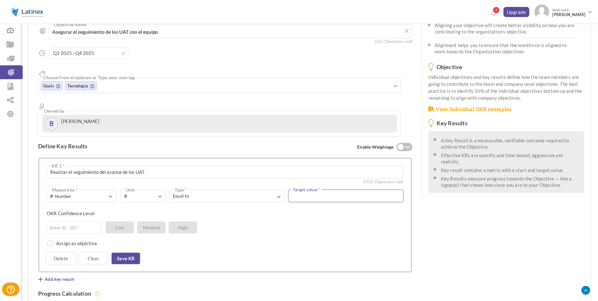
click at [306, 189] on input "text" at bounding box center [345, 195] width 115 height 13
type input "100"
click at [81, 221] on input "text" at bounding box center [74, 227] width 55 height 13
click at [81, 221] on input "10" at bounding box center [74, 227] width 55 height 13
type input "10"
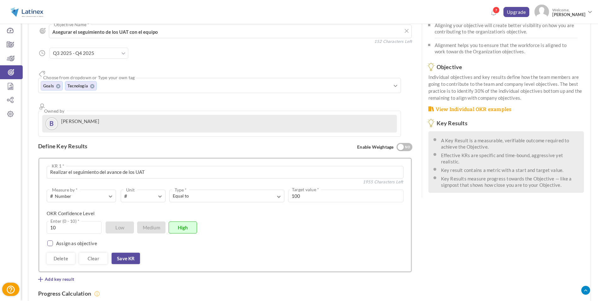
click at [49, 241] on input "checkbox" at bounding box center [49, 244] width 6 height 6
checkbox input "true"
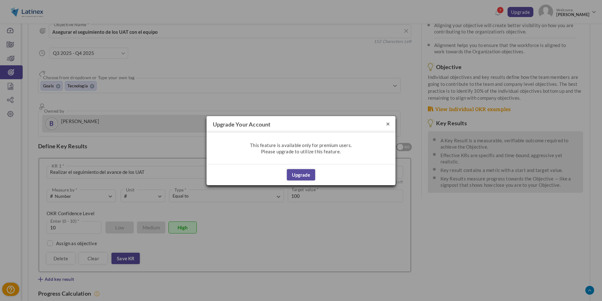
click at [388, 123] on button "×" at bounding box center [388, 123] width 4 height 7
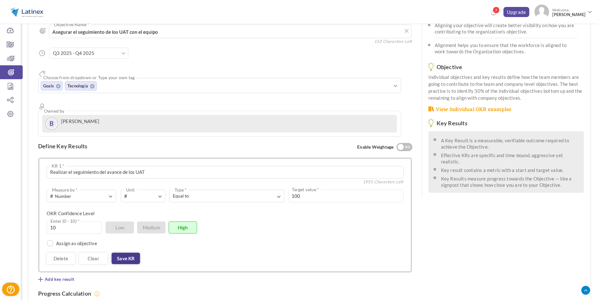
click at [134, 252] on link "Save KR" at bounding box center [126, 257] width 28 height 11
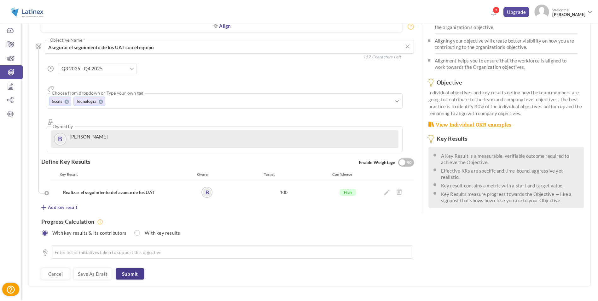
click at [130, 268] on link "Submit" at bounding box center [130, 273] width 28 height 11
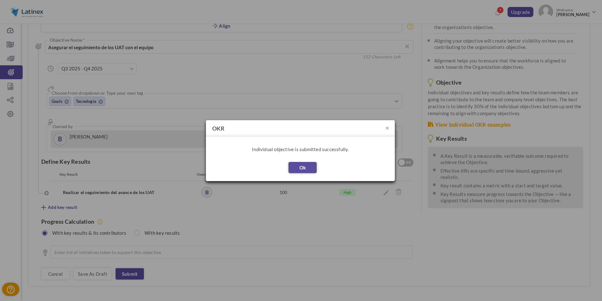
click at [310, 168] on button "Ok" at bounding box center [303, 167] width 28 height 11
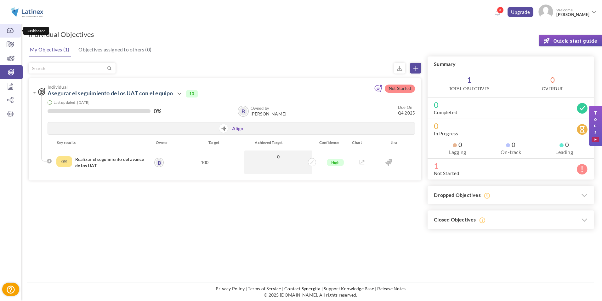
click at [14, 34] on link "Dashboard" at bounding box center [10, 31] width 21 height 14
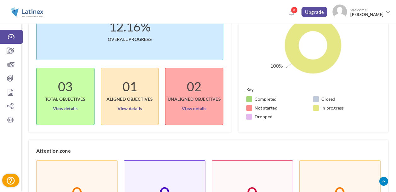
click at [232, 89] on div "Company overview 12.16% Overall progress 03 Total objectives View details 01 Al…" at bounding box center [134, 58] width 210 height 150
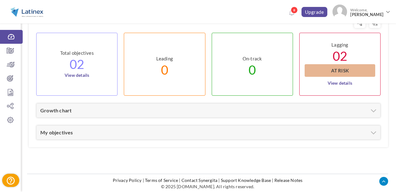
scroll to position [308, 0]
click at [211, 26] on div "My insight Total objectives 02 View details Leading 0 Exciting View details On-…" at bounding box center [208, 78] width 344 height 123
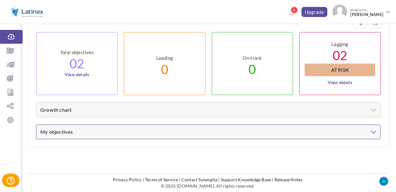
click at [191, 130] on div "My objectives" at bounding box center [209, 132] width 344 height 14
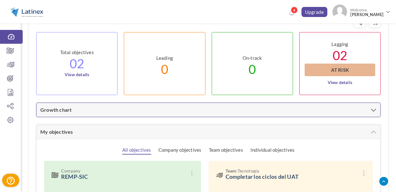
click at [188, 108] on div "Growth chart" at bounding box center [209, 110] width 344 height 14
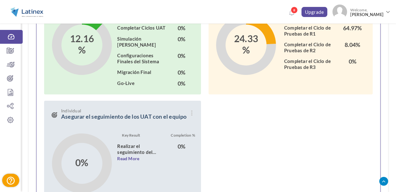
scroll to position [682, 0]
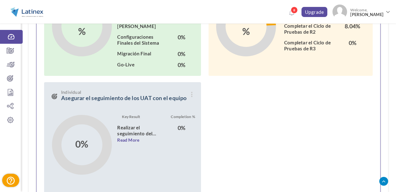
click at [146, 129] on h4 "Realizar el seguimiento del avance de los UAT" at bounding box center [142, 131] width 50 height 12
click at [132, 135] on h4 "Realizar el seguimiento del avance de los UAT" at bounding box center [142, 131] width 50 height 12
click at [128, 141] on link "Read More" at bounding box center [128, 140] width 22 height 7
click at [99, 142] on div "Key Result Completion % Realizar el seguimiento del avance de los UAT Read Less…" at bounding box center [148, 151] width 101 height 74
click at [103, 95] on h3 "Individual Asegurar el seguimiento de los UAT con el equipo" at bounding box center [121, 99] width 139 height 18
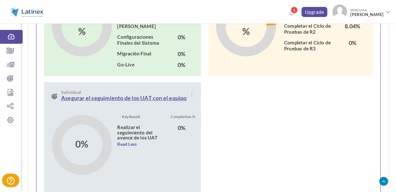
click at [100, 100] on link "Asegurar el seguimiento de los UAT con el equipo" at bounding box center [124, 98] width 126 height 7
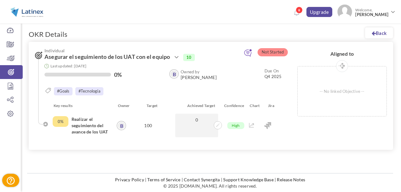
click at [260, 54] on span "Not Started" at bounding box center [272, 52] width 30 height 8
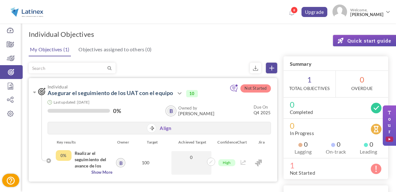
click at [252, 89] on span "Not Started" at bounding box center [255, 88] width 30 height 8
click at [252, 90] on span "Not Started" at bounding box center [255, 88] width 30 height 8
click at [110, 94] on link "Asegurar el seguimiento de los UAT con el equipo" at bounding box center [111, 92] width 126 height 7
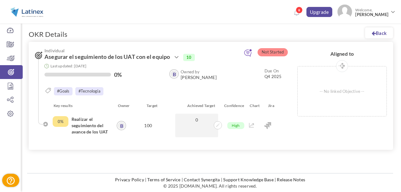
click at [270, 55] on span "Not Started" at bounding box center [272, 52] width 30 height 8
click at [178, 58] on icon at bounding box center [177, 58] width 8 height 8
click at [177, 59] on icon at bounding box center [177, 58] width 8 height 8
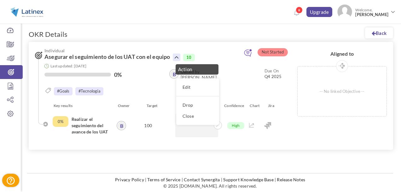
click at [158, 83] on div "Last updated: 20-Aug-2025 0% B Owned by Bosco Quintero Due On Q4 2025 Target ×" at bounding box center [158, 79] width 246 height 37
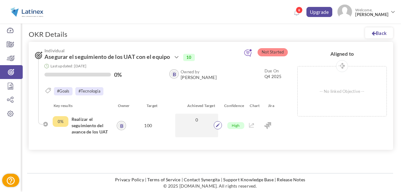
click at [216, 127] on icon at bounding box center [218, 126] width 4 height 4
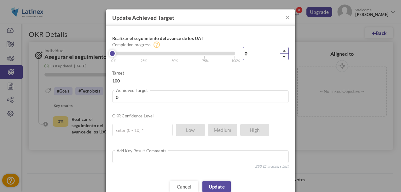
click at [250, 55] on input "0" at bounding box center [266, 53] width 46 height 13
type input "8"
type input "8.01"
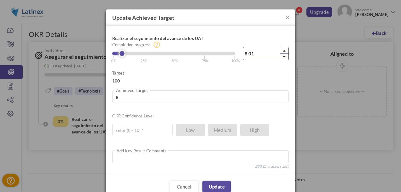
type input "8.01"
type input "8.0"
type input "8"
type input "84"
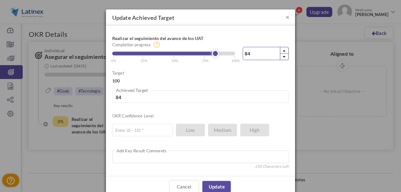
type input "8"
type input "84"
type input "8"
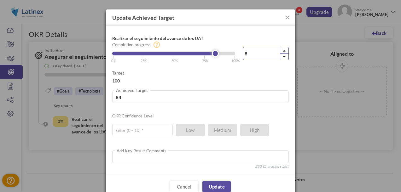
type input "8"
type input "8.4"
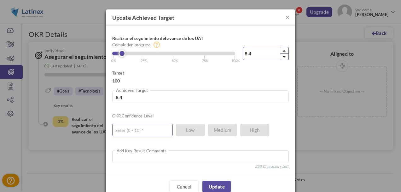
type input "8.4"
click at [164, 125] on input "text" at bounding box center [142, 130] width 60 height 13
type input "10"
click at [215, 182] on link "Update" at bounding box center [216, 186] width 28 height 11
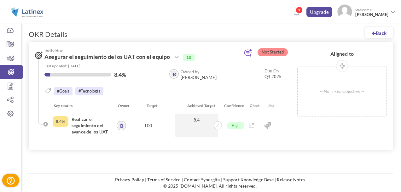
click at [272, 51] on span "Not Started" at bounding box center [272, 52] width 30 height 8
click at [275, 54] on span "Not Started" at bounding box center [272, 52] width 30 height 8
click at [217, 60] on h3 "Individual Asegurar el seguimiento de los UAT con el equipo Action Edit Drop Cl…" at bounding box center [131, 54] width 193 height 13
click at [179, 59] on icon at bounding box center [177, 58] width 8 height 8
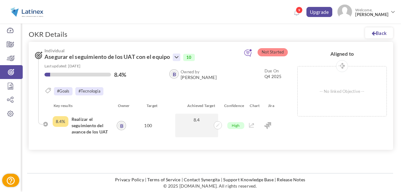
click at [176, 57] on icon at bounding box center [177, 58] width 8 height 8
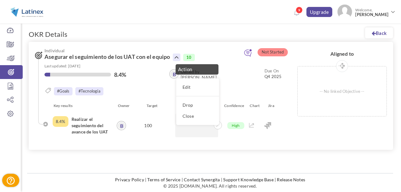
click at [192, 84] on link "Edit" at bounding box center [197, 87] width 37 height 11
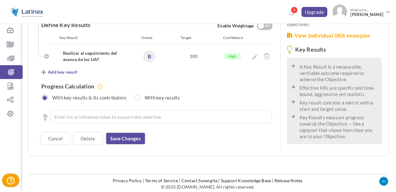
scroll to position [183, 0]
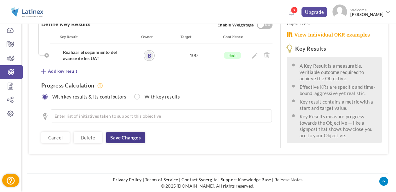
click at [134, 132] on link "Save changes" at bounding box center [125, 137] width 38 height 11
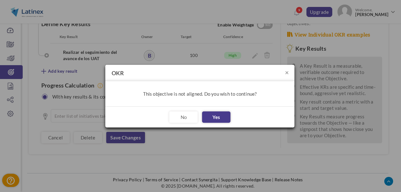
click at [208, 118] on button "Yes" at bounding box center [216, 117] width 28 height 11
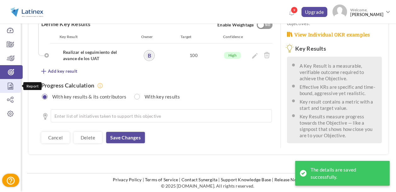
scroll to position [0, 0]
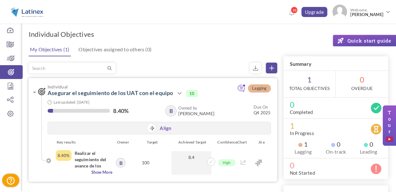
click at [262, 90] on span "Lagging" at bounding box center [259, 88] width 23 height 8
click at [14, 58] on icon at bounding box center [10, 58] width 21 height 6
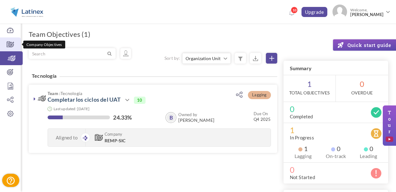
click at [16, 44] on icon at bounding box center [10, 44] width 21 height 6
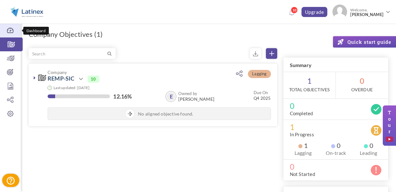
click at [9, 31] on icon at bounding box center [10, 30] width 21 height 6
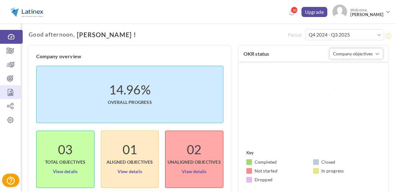
click at [12, 95] on icon at bounding box center [10, 92] width 21 height 6
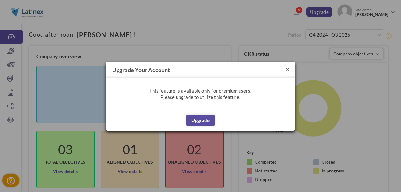
click at [286, 71] on button "×" at bounding box center [287, 69] width 4 height 7
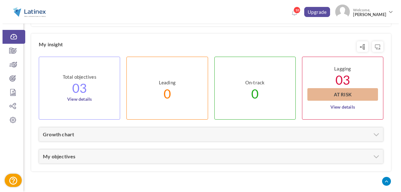
scroll to position [284, 0]
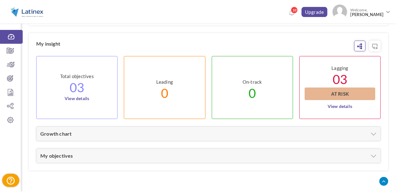
click at [358, 45] on icon at bounding box center [360, 46] width 6 height 6
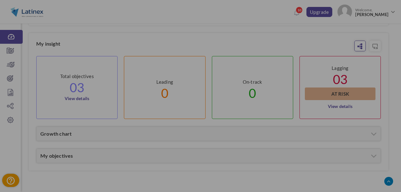
checkbox input "true"
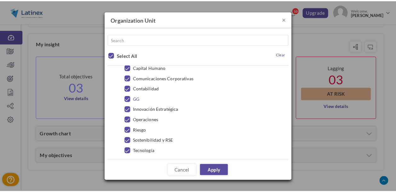
scroll to position [25, 0]
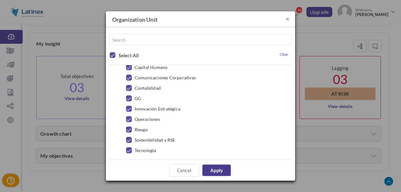
click at [208, 166] on link "Apply" at bounding box center [216, 170] width 28 height 11
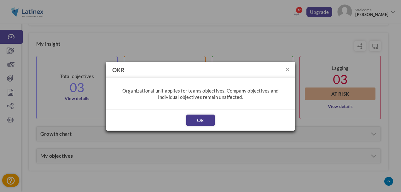
click at [201, 119] on link "Ok" at bounding box center [200, 120] width 28 height 11
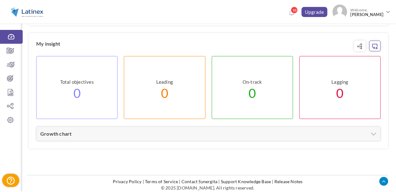
click at [373, 47] on icon at bounding box center [375, 46] width 6 height 6
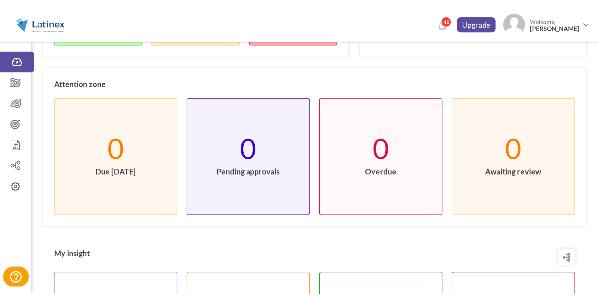
scroll to position [14, 0]
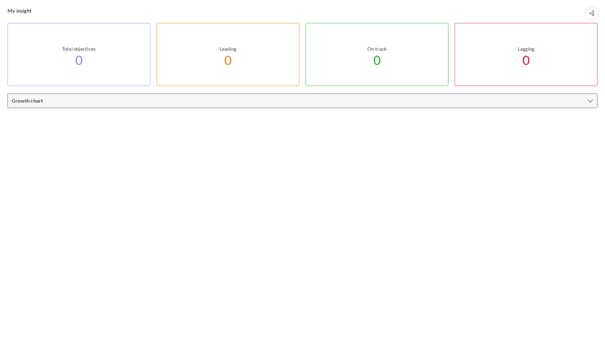
click at [396, 98] on div "Growth chart" at bounding box center [302, 101] width 589 height 14
click at [396, 123] on label "Team wise team OKR" at bounding box center [562, 120] width 49 height 13
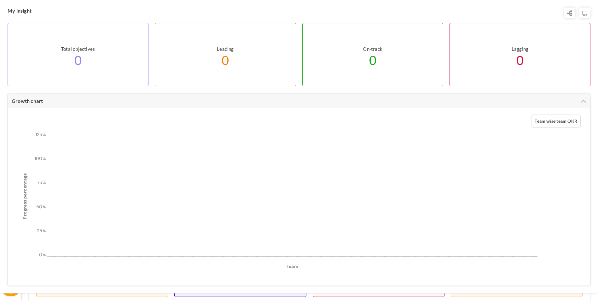
scroll to position [0, 0]
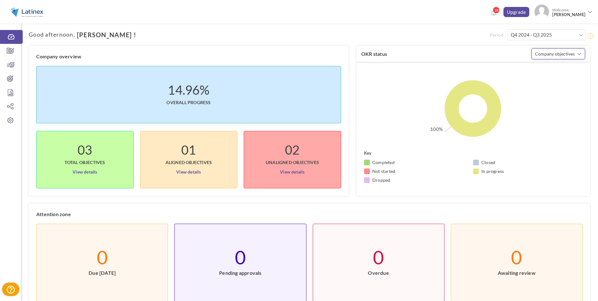
click at [396, 57] on button "Company objectives" at bounding box center [558, 53] width 54 height 11
click at [396, 79] on link "Team objectives" at bounding box center [558, 79] width 47 height 9
click at [396, 52] on button "Team objectives" at bounding box center [558, 53] width 54 height 11
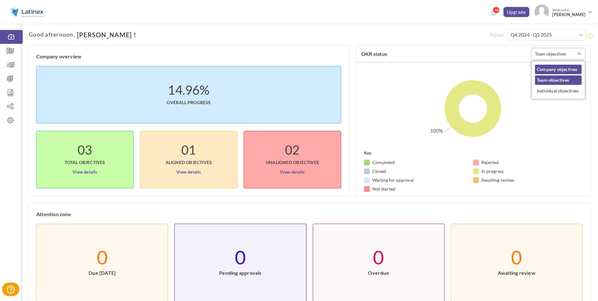
click at [396, 68] on link "Company objectives" at bounding box center [558, 69] width 47 height 9
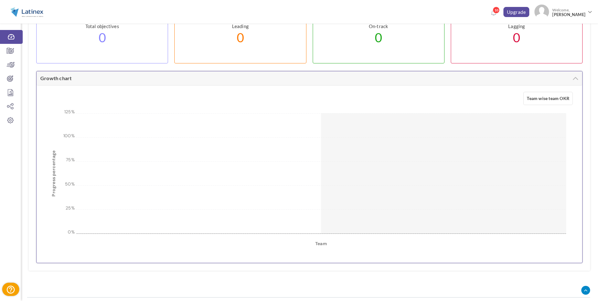
scroll to position [354, 0]
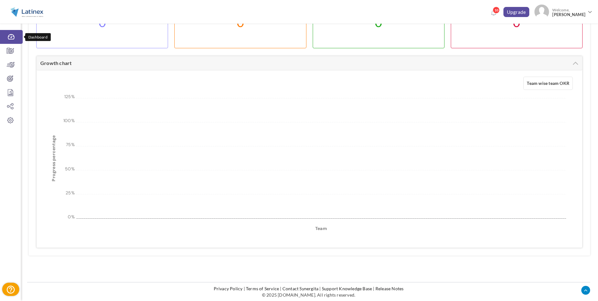
click at [17, 40] on link "Dashboard" at bounding box center [11, 37] width 23 height 14
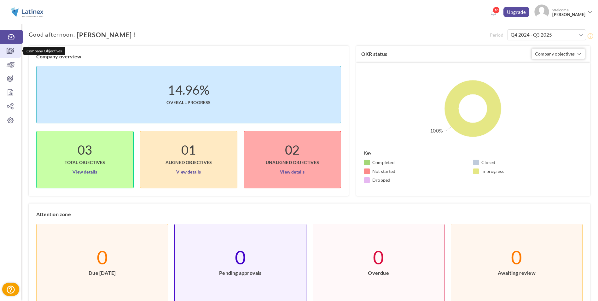
click at [14, 52] on icon at bounding box center [10, 51] width 21 height 6
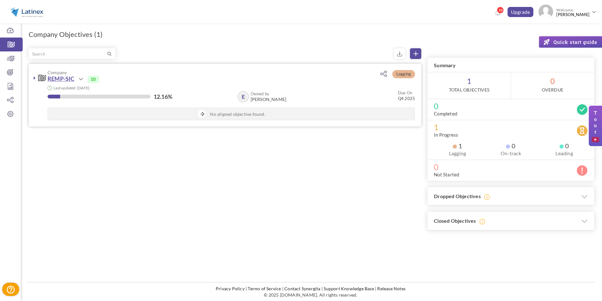
click at [55, 79] on link "REMP-SIC" at bounding box center [61, 78] width 27 height 7
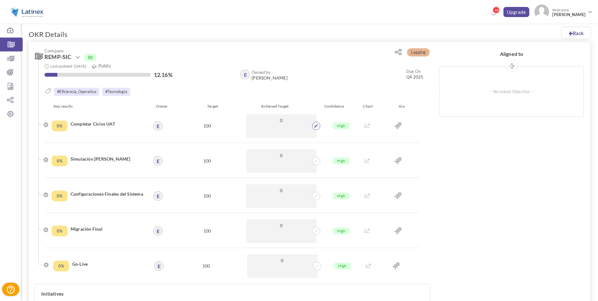
click at [315, 125] on icon at bounding box center [316, 126] width 4 height 4
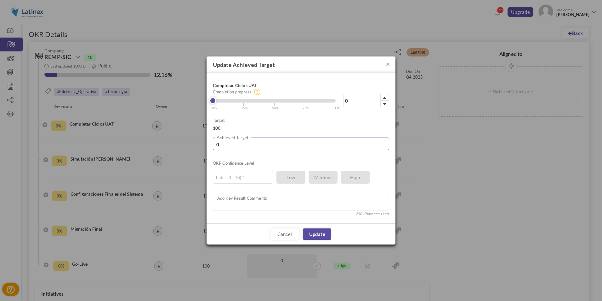
click at [262, 145] on input "0" at bounding box center [301, 143] width 176 height 13
type input "6"
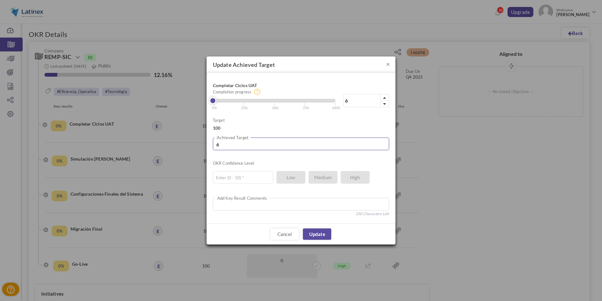
type input "64"
type input "64.9"
type input "64.97"
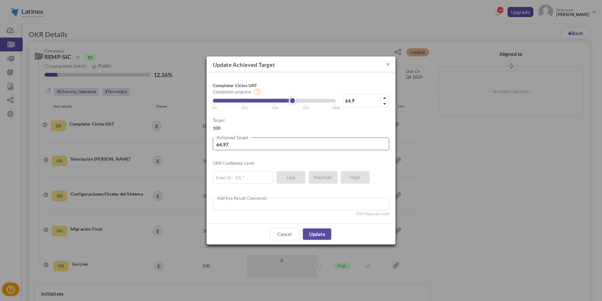
type input "64.97"
click at [251, 176] on input "text" at bounding box center [243, 177] width 60 height 13
type input "10"
click at [325, 236] on link "Update" at bounding box center [317, 233] width 28 height 11
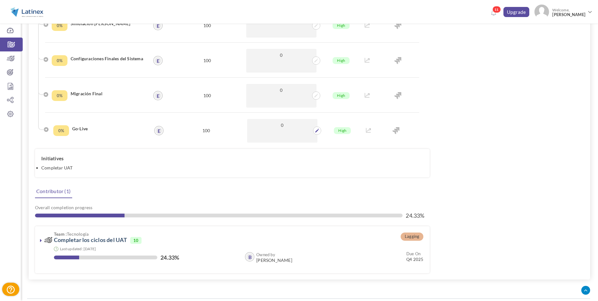
scroll to position [152, 0]
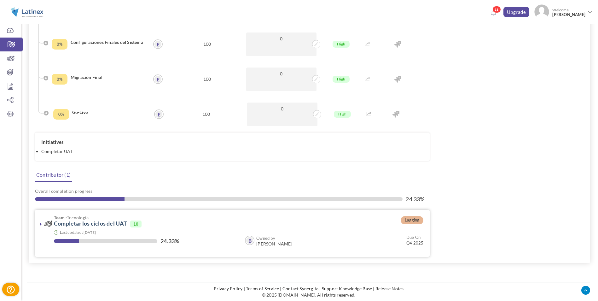
click at [42, 224] on link at bounding box center [41, 224] width 6 height 6
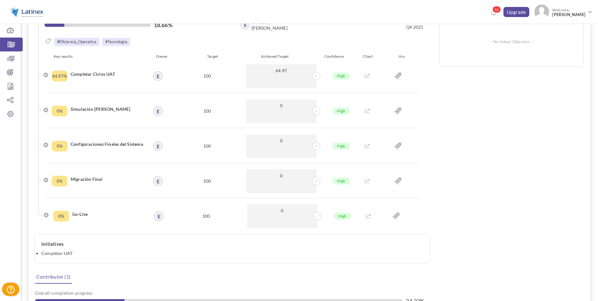
scroll to position [26, 0]
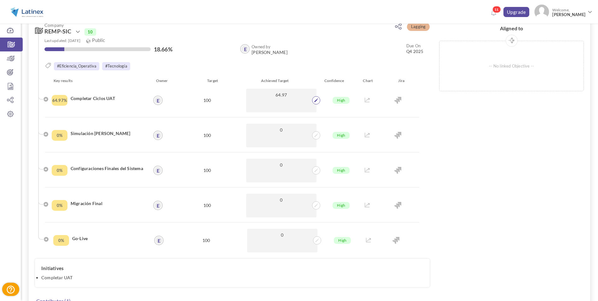
click at [313, 100] on span at bounding box center [316, 100] width 8 height 8
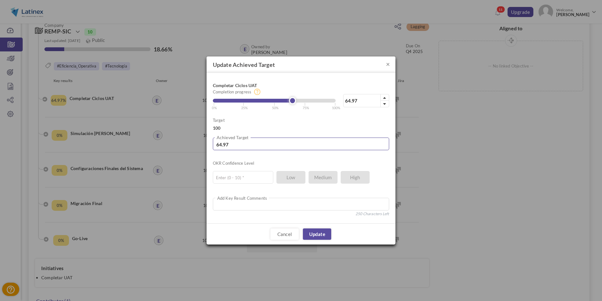
click at [273, 146] on input "64.97" at bounding box center [301, 143] width 176 height 13
type input "2"
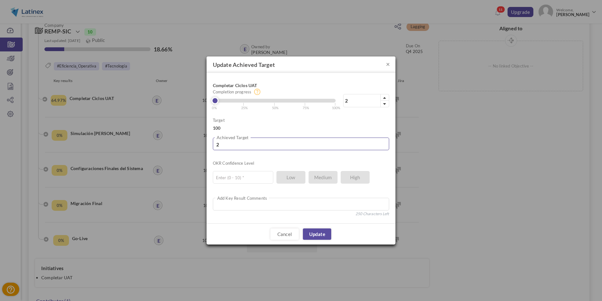
type input "24"
type input "24.3"
type input "24.33"
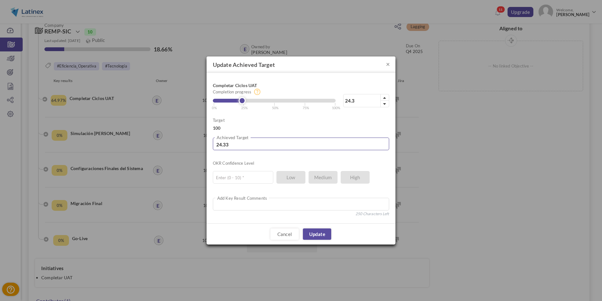
type input "24.33"
click at [252, 176] on input "text" at bounding box center [243, 177] width 60 height 13
type input "10"
click at [314, 232] on link "Update" at bounding box center [317, 234] width 28 height 11
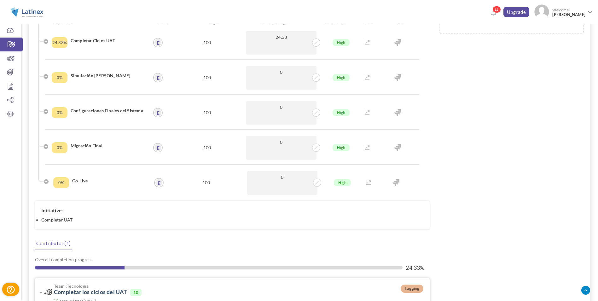
scroll to position [152, 0]
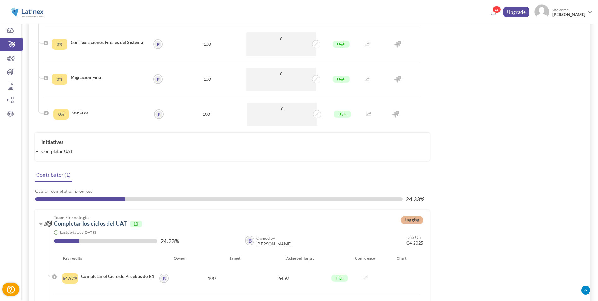
click at [58, 152] on li "Completar UAT" at bounding box center [232, 151] width 382 height 6
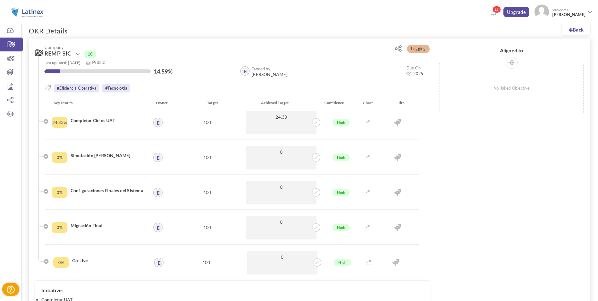
scroll to position [0, 0]
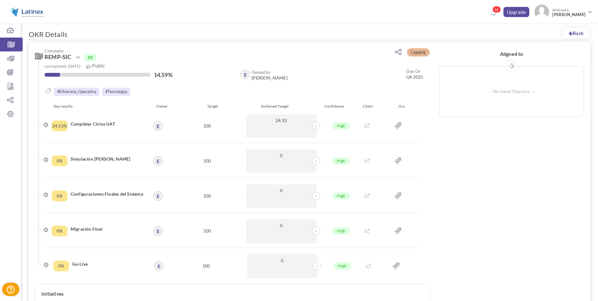
click at [436, 142] on div "Lagging Company REMP-SIC Action Edit Drop" at bounding box center [309, 283] width 561 height 482
click at [513, 92] on p "-- No linked Objective --" at bounding box center [511, 91] width 144 height 50
click at [512, 92] on p "-- No linked Objective --" at bounding box center [511, 91] width 144 height 50
click at [511, 70] on span at bounding box center [511, 66] width 12 height 12
click at [429, 124] on div "Key results Owner Target Achieved Target Confidence Chart Jira 24.33% Completar…" at bounding box center [233, 193] width 391 height 181
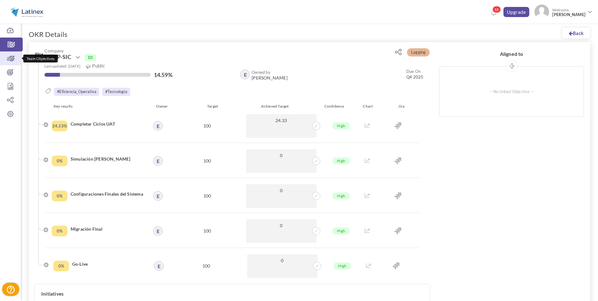
click at [11, 61] on link "Team Objectives" at bounding box center [10, 58] width 21 height 14
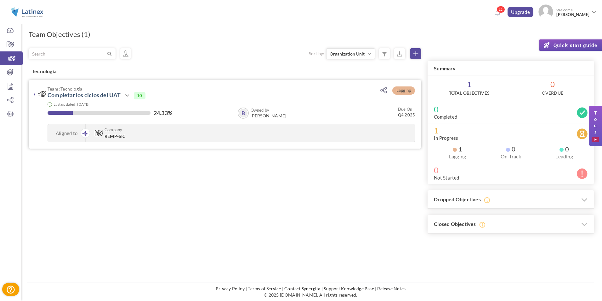
click at [34, 93] on icon at bounding box center [35, 94] width 2 height 5
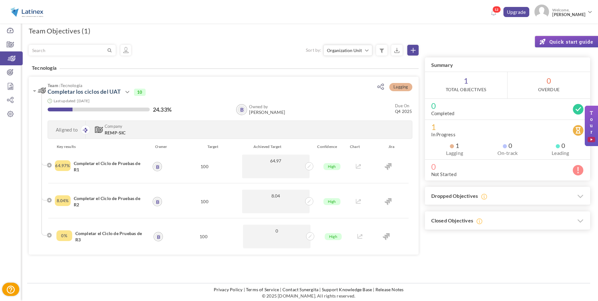
scroll to position [4, 0]
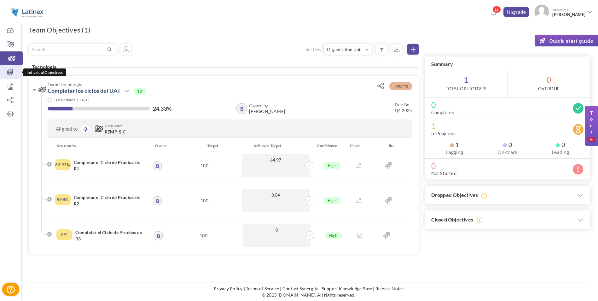
click at [9, 75] on icon at bounding box center [10, 72] width 21 height 6
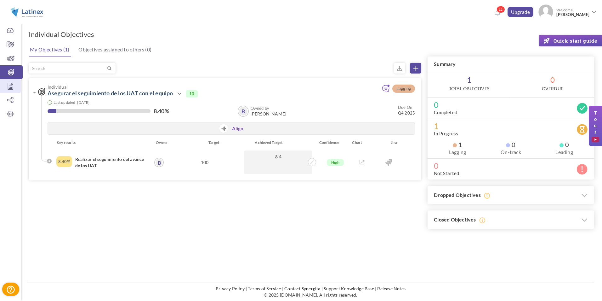
click at [10, 85] on icon at bounding box center [10, 86] width 21 height 6
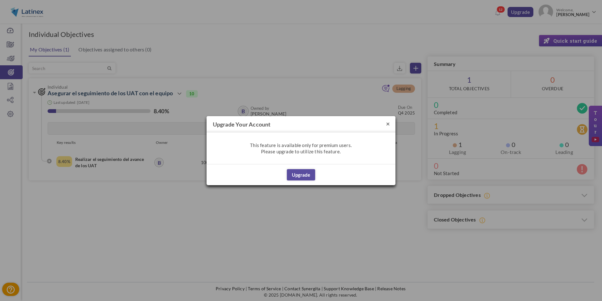
click at [390, 124] on button "×" at bounding box center [388, 123] width 4 height 7
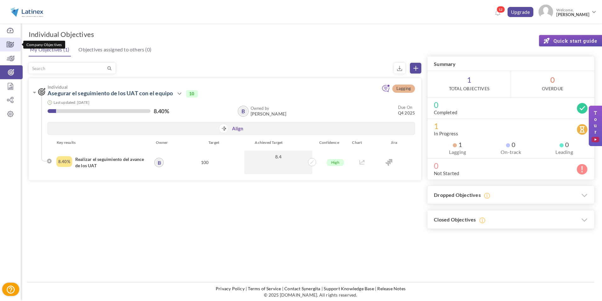
click at [8, 46] on icon at bounding box center [10, 44] width 21 height 6
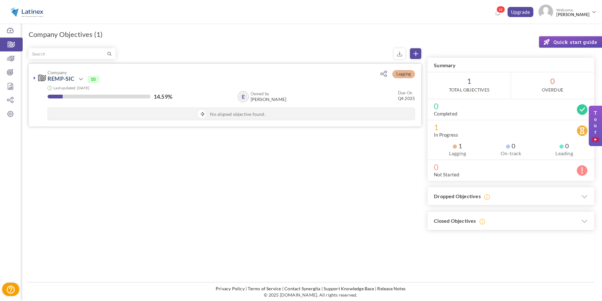
click at [34, 79] on icon at bounding box center [35, 77] width 2 height 5
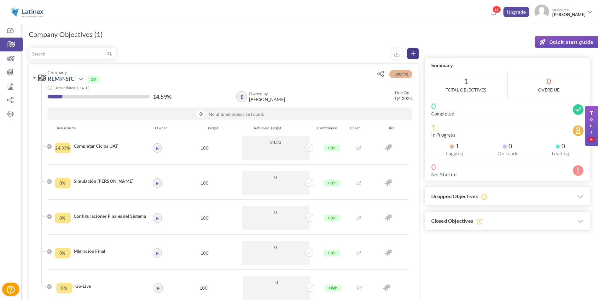
click at [411, 53] on icon at bounding box center [413, 53] width 5 height 5
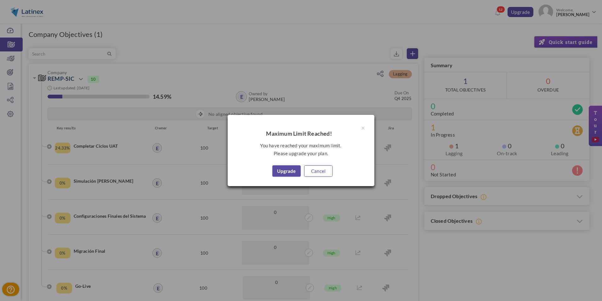
click at [323, 168] on link "Cancel" at bounding box center [318, 170] width 28 height 11
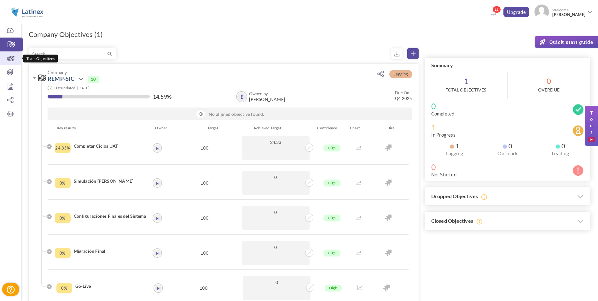
click at [13, 64] on link "Team Objectives" at bounding box center [10, 58] width 21 height 14
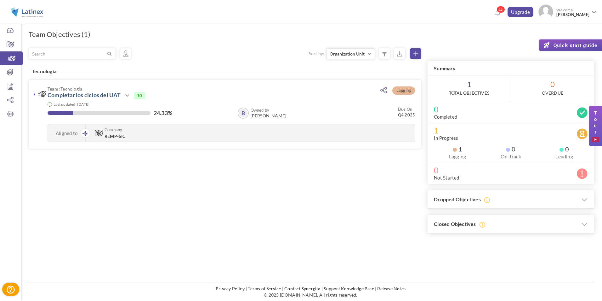
click at [126, 187] on div "Filter Sort by: Organization Unit Owned by Due On % of completion Status Organi…" at bounding box center [312, 140] width 566 height 185
click at [140, 193] on div "Filter Sort by: Organization Unit Owned by Due On % of completion Status Organi…" at bounding box center [312, 140] width 566 height 185
